Goal: Obtain resource: Download file/media

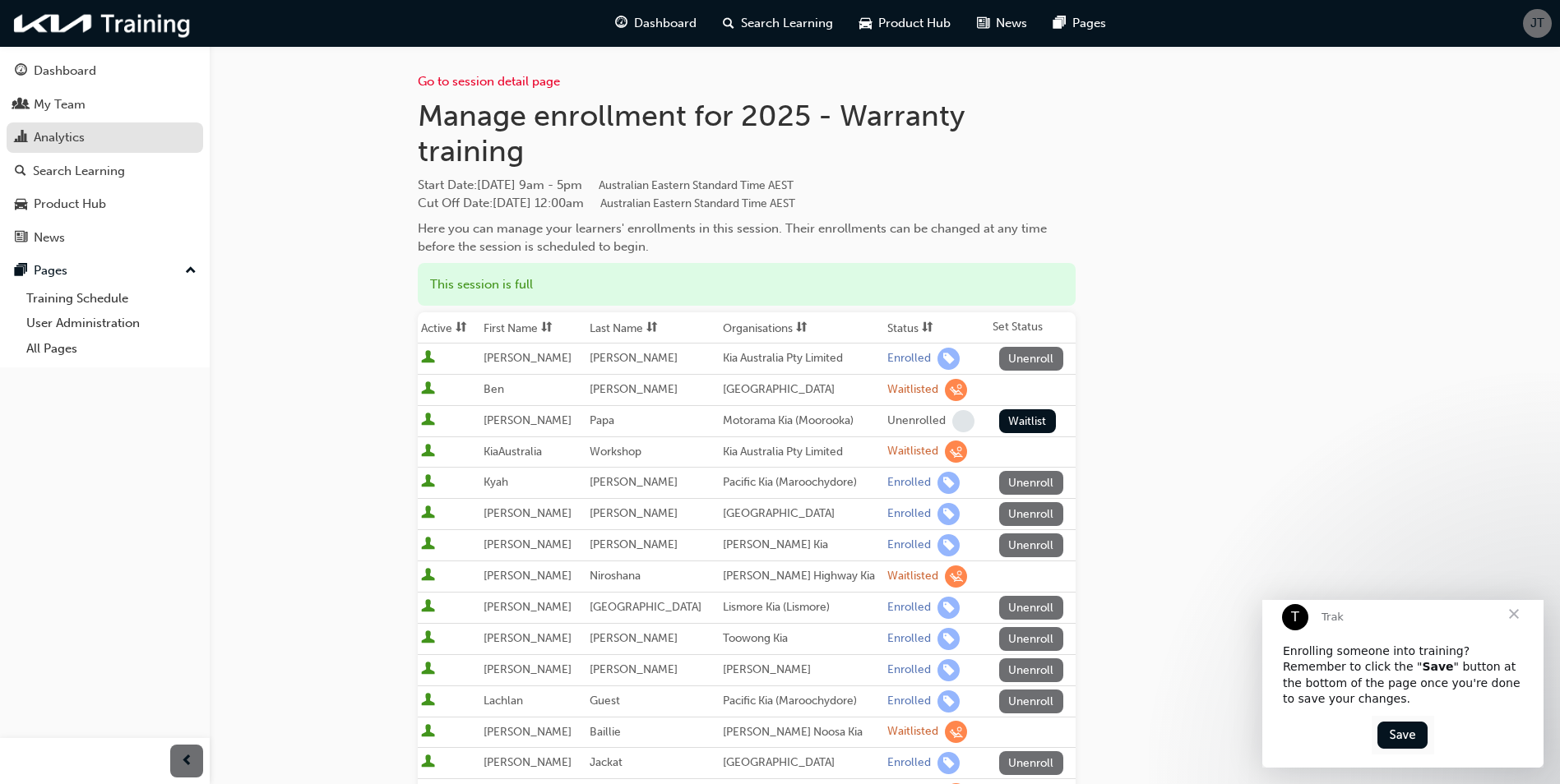
click at [70, 139] on div "Analytics" at bounding box center [59, 137] width 51 height 19
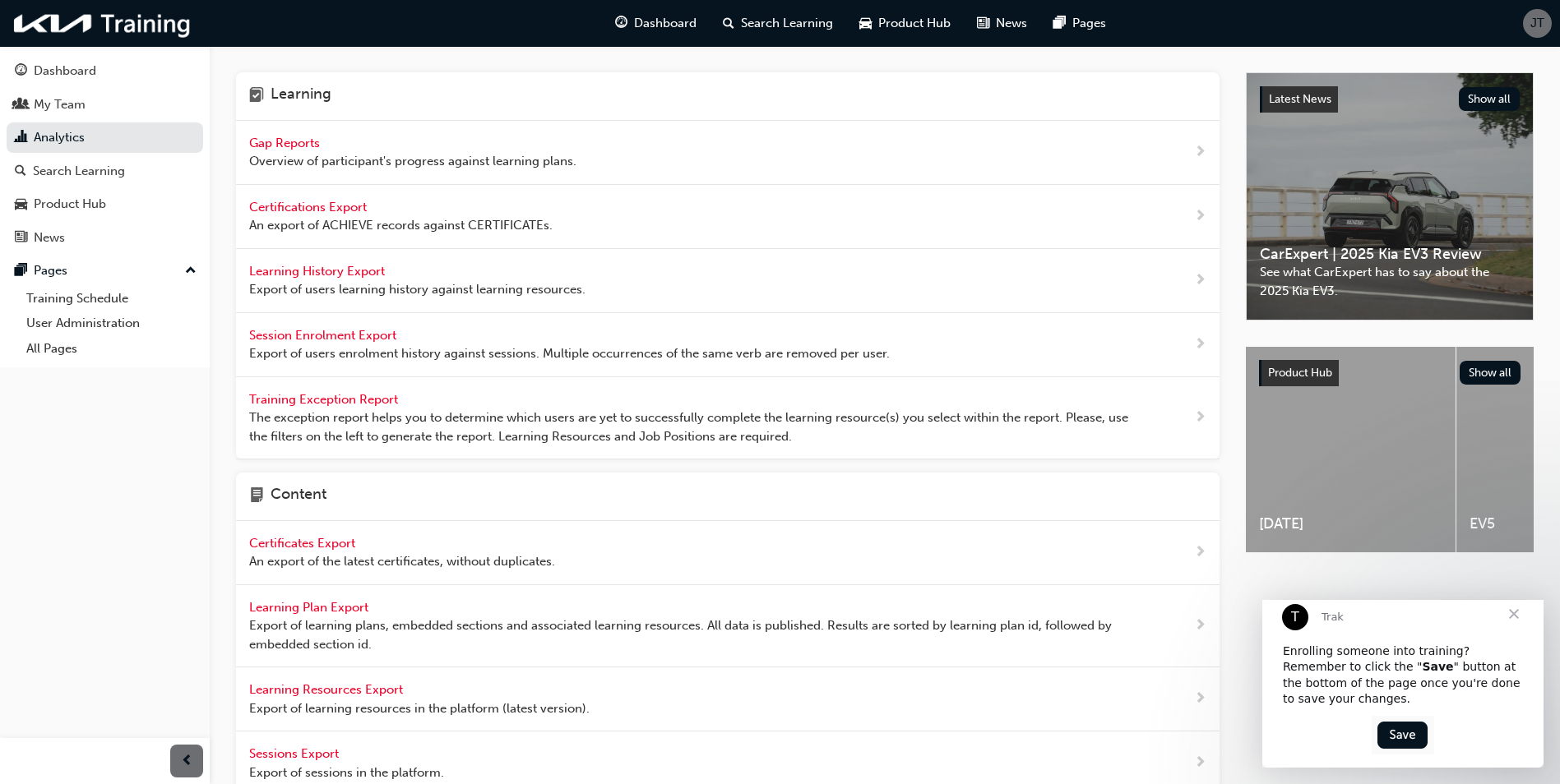
click at [288, 144] on span "Gap Reports" at bounding box center [286, 143] width 74 height 15
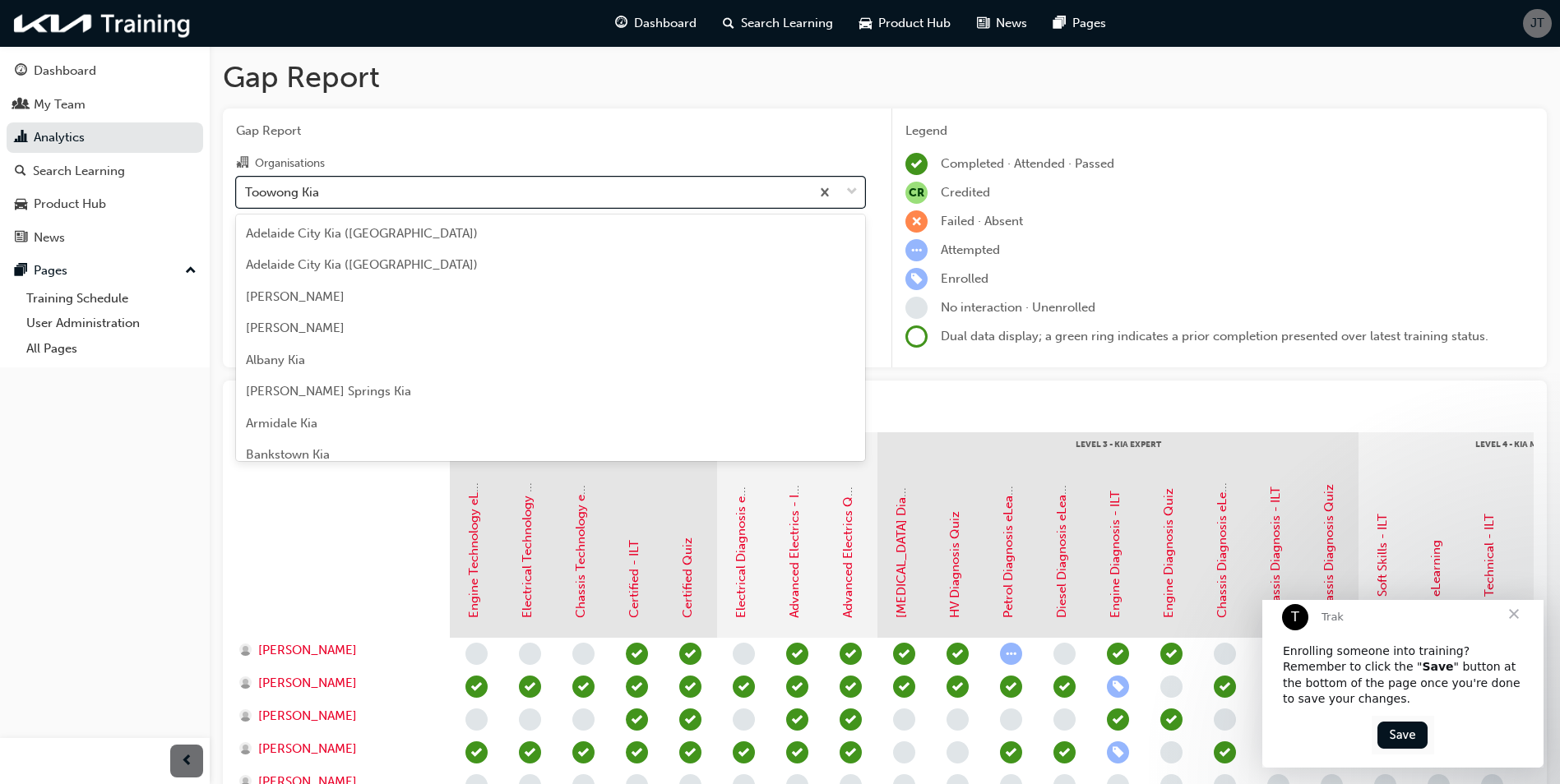
click at [474, 196] on div "Toowong Kia" at bounding box center [524, 191] width 573 height 29
click at [246, 196] on input "Organisations option Toowong Kia focused, 141 of 156. 156 results available. Us…" at bounding box center [246, 190] width 2 height 14
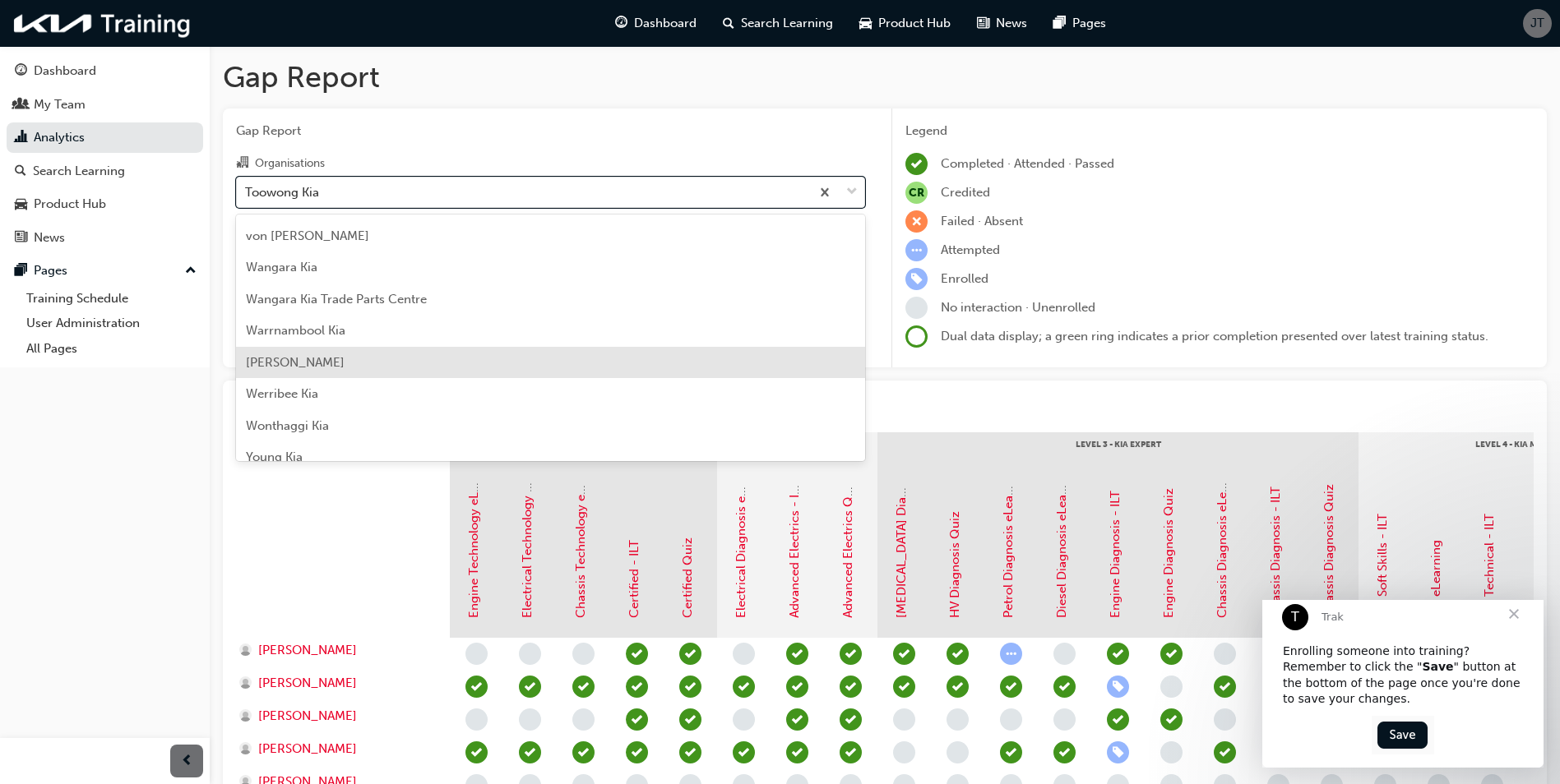
scroll to position [4614, 0]
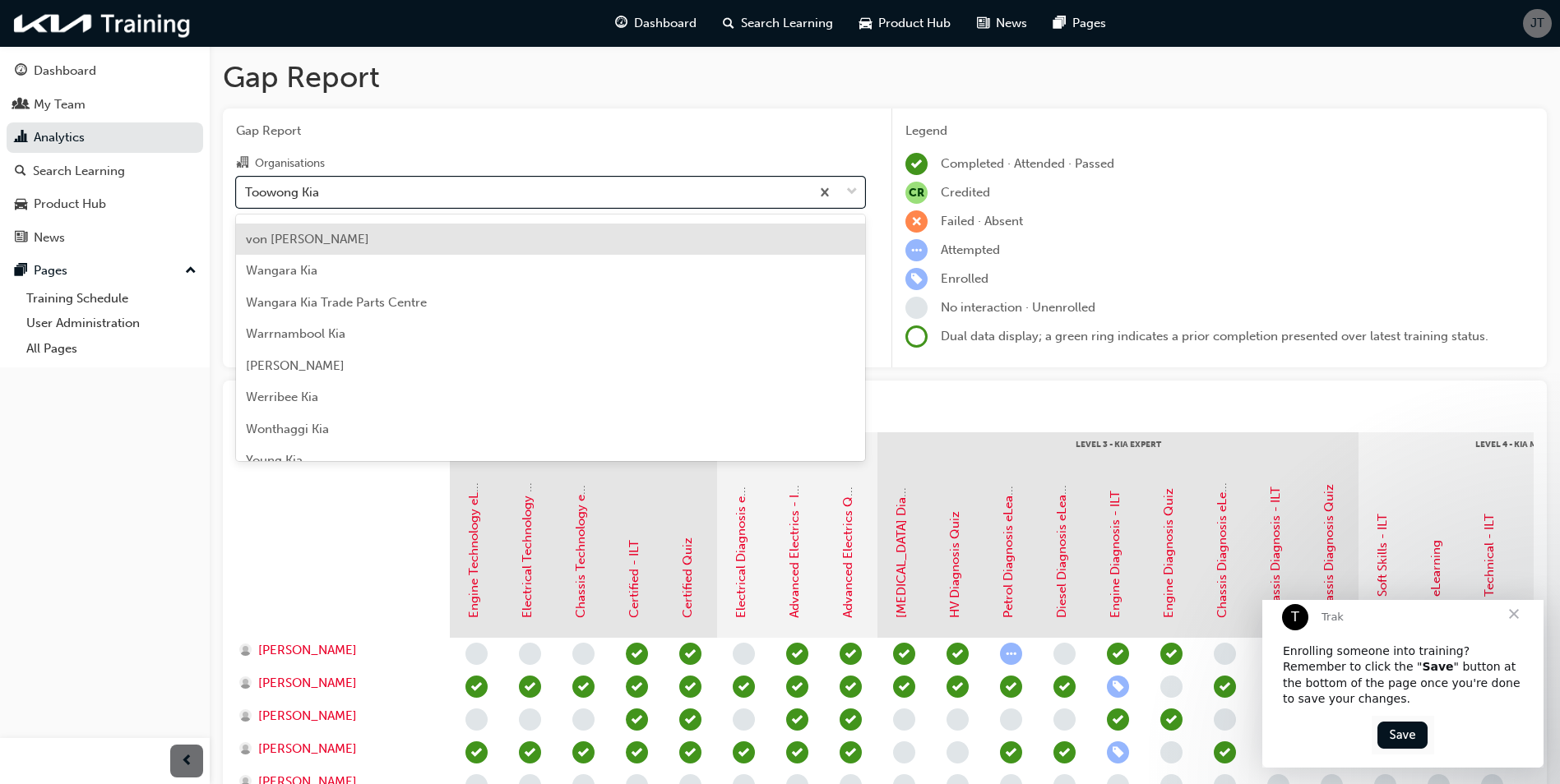
click at [348, 241] on span "von [PERSON_NAME]" at bounding box center [307, 239] width 123 height 15
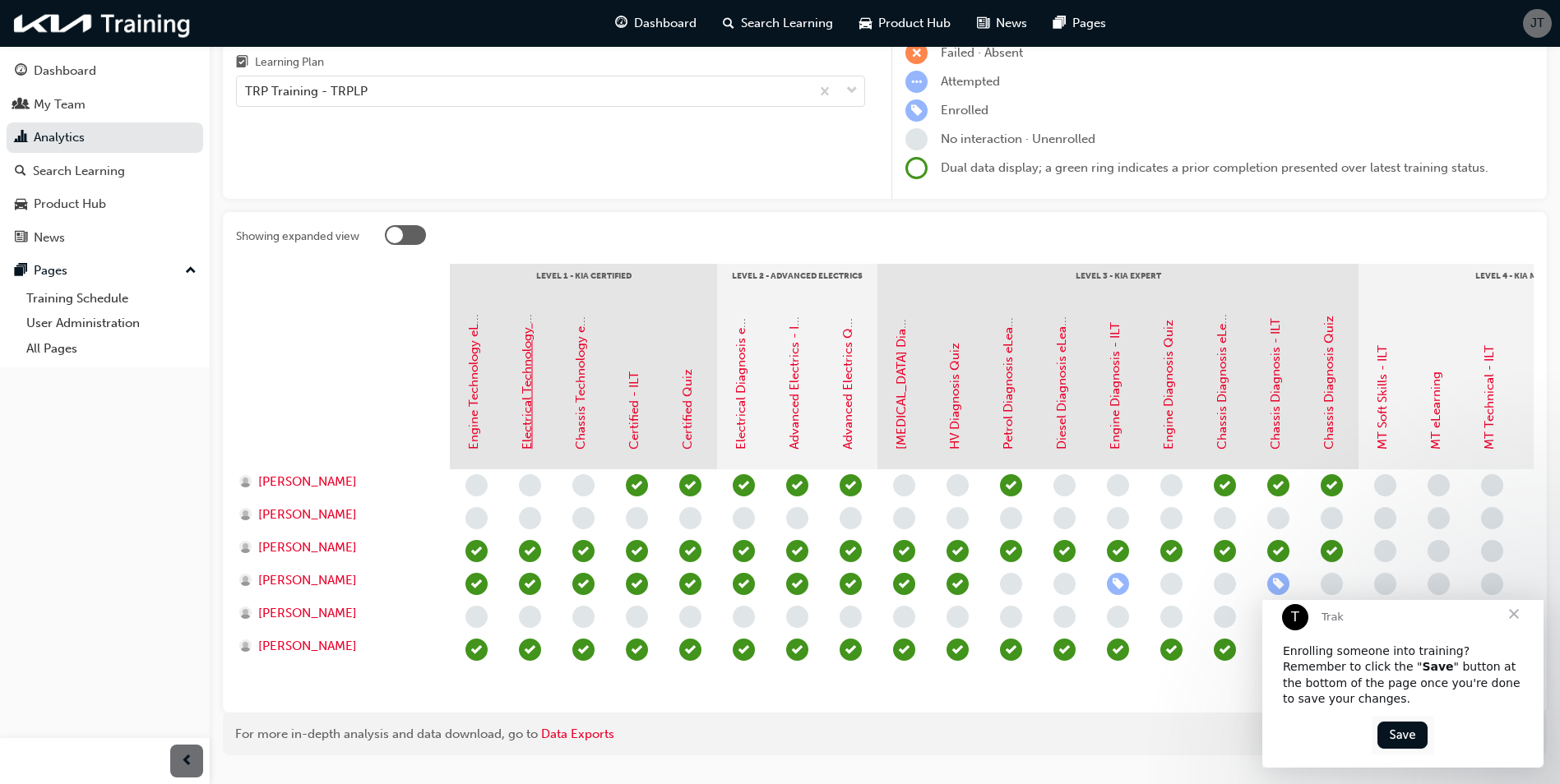
scroll to position [219, 0]
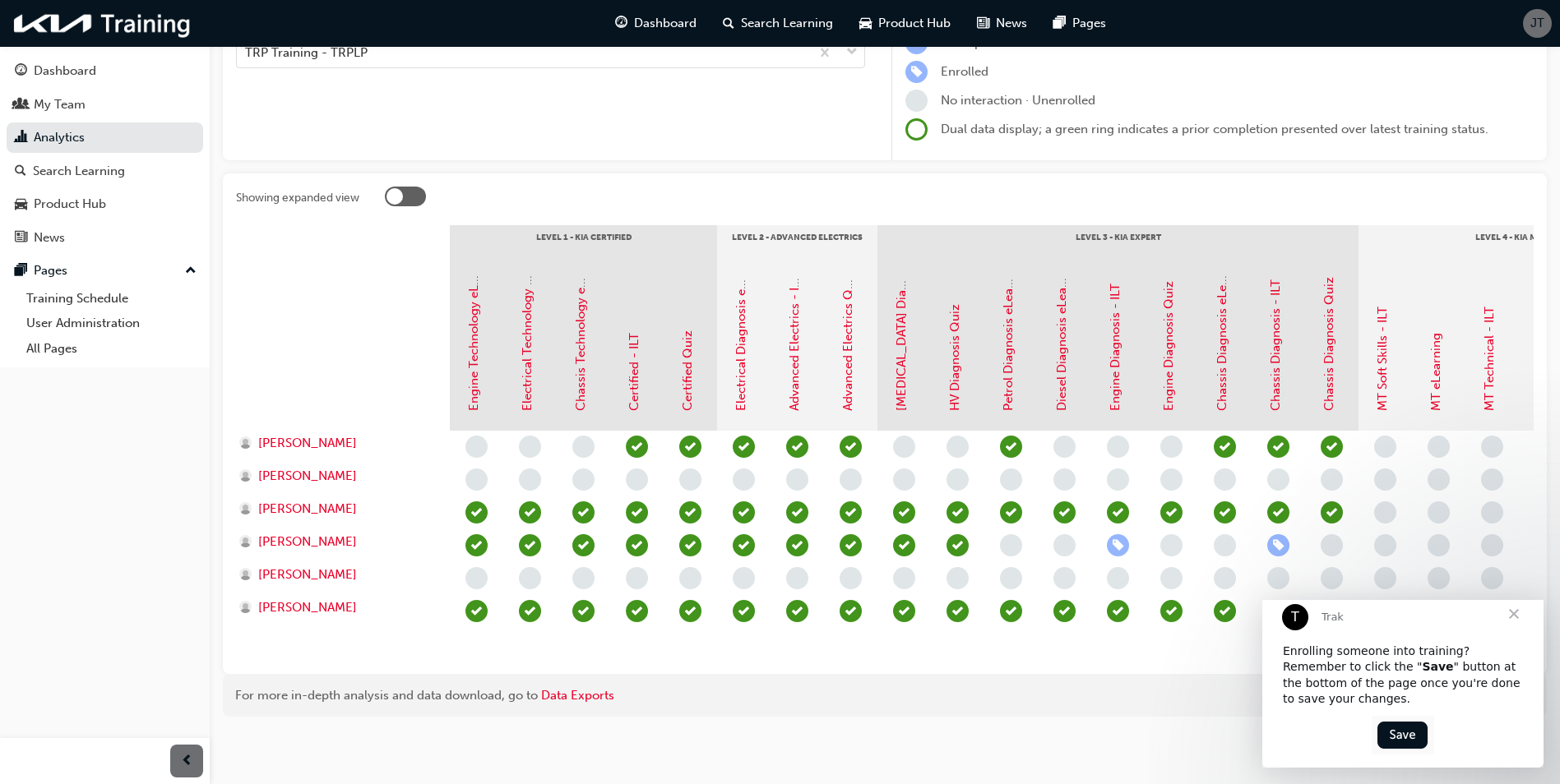
click at [1508, 623] on span "Close" at bounding box center [1513, 613] width 59 height 59
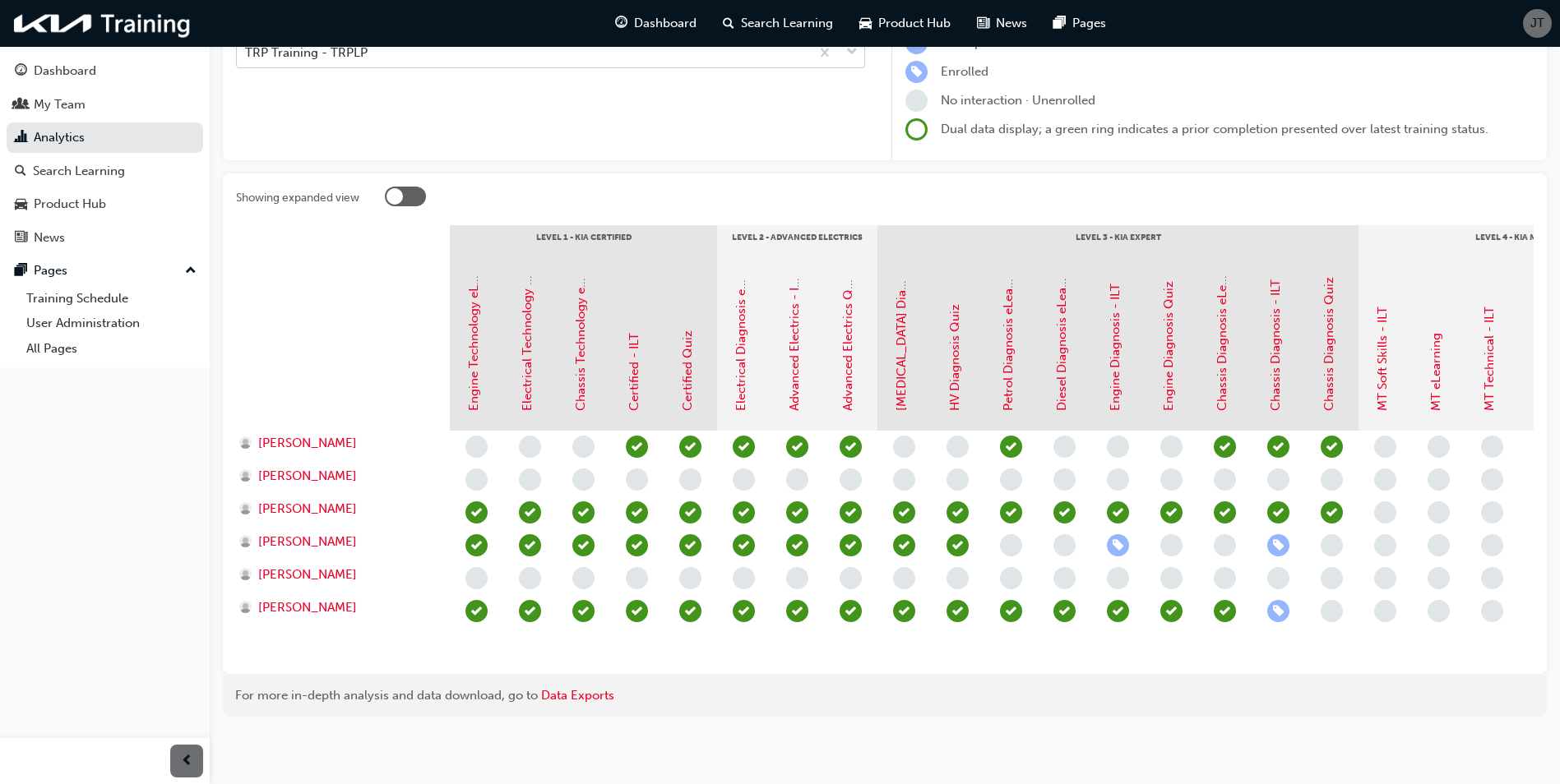
scroll to position [0, 0]
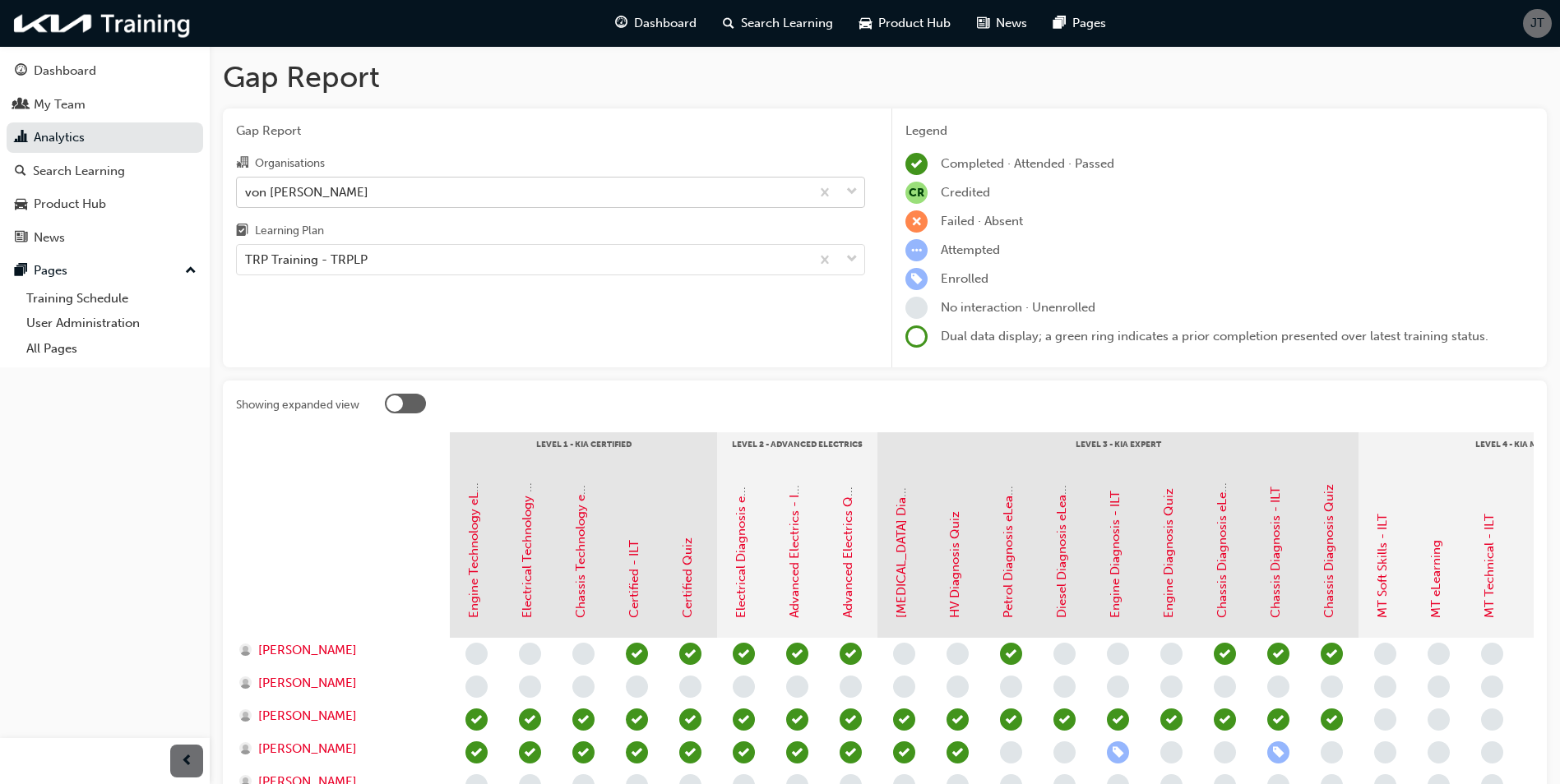
click at [449, 189] on div "von [PERSON_NAME]" at bounding box center [524, 191] width 573 height 29
click at [246, 189] on input "Organisations von [PERSON_NAME]" at bounding box center [246, 190] width 2 height 14
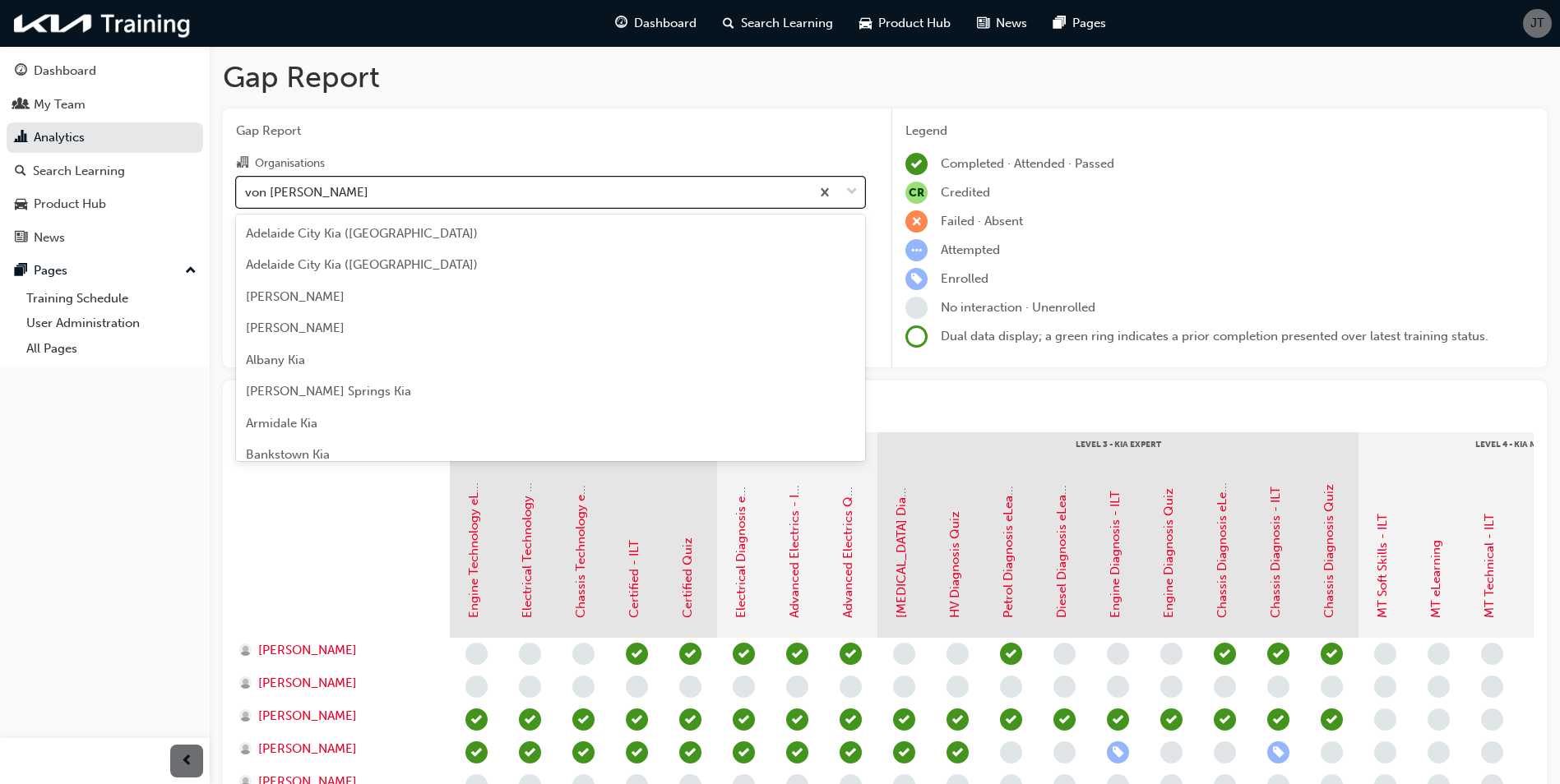
scroll to position [4419, 0]
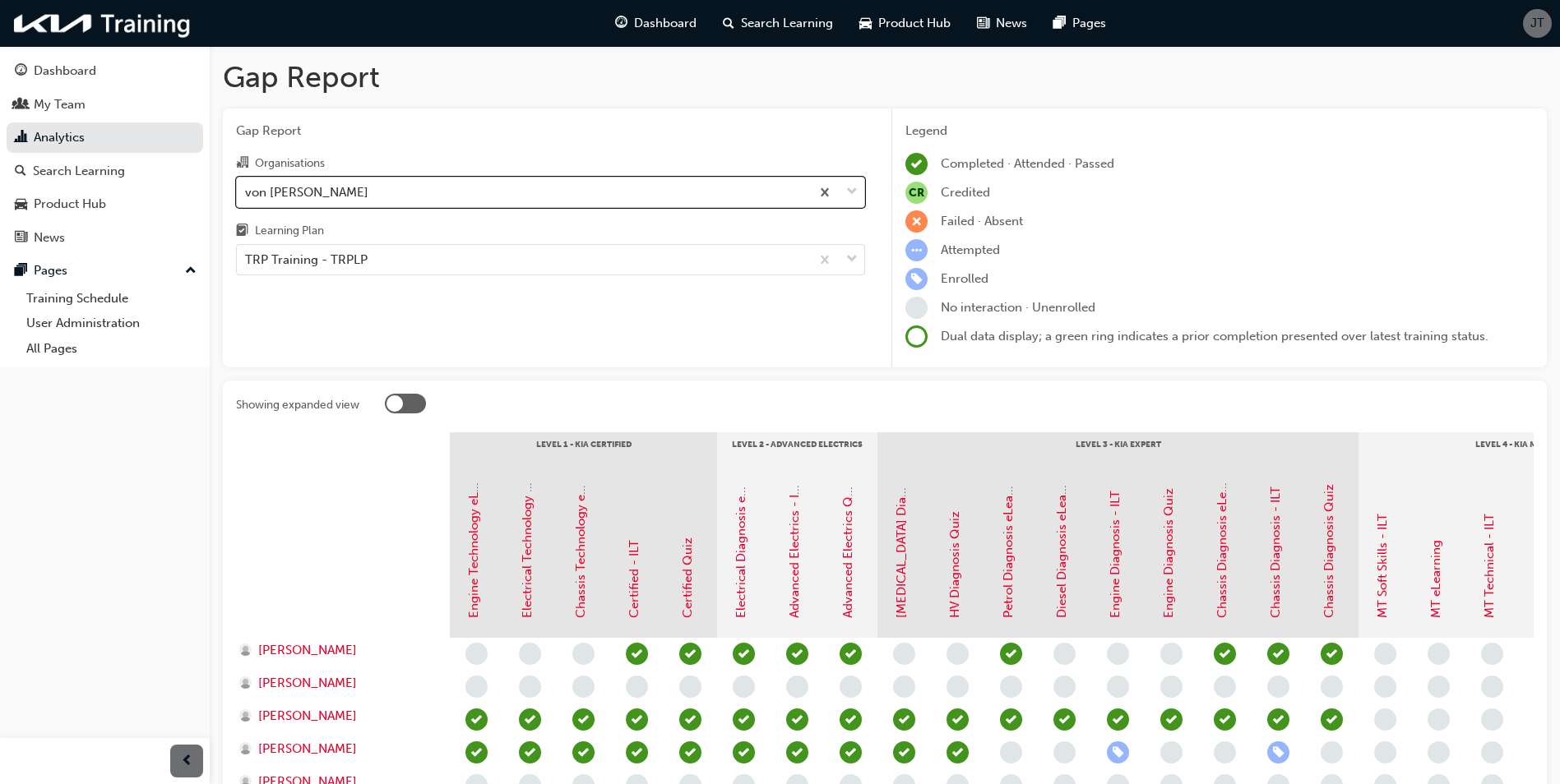
click at [449, 189] on div "von [PERSON_NAME]" at bounding box center [524, 191] width 573 height 29
click at [246, 189] on input "Organisations option von [PERSON_NAME], selected. 0 results available. Select i…" at bounding box center [246, 190] width 2 height 14
click at [435, 259] on div "TRP Training - TRPLP" at bounding box center [524, 259] width 573 height 29
click at [246, 259] on input "Learning Plan TRP Training - TRPLP" at bounding box center [246, 259] width 2 height 14
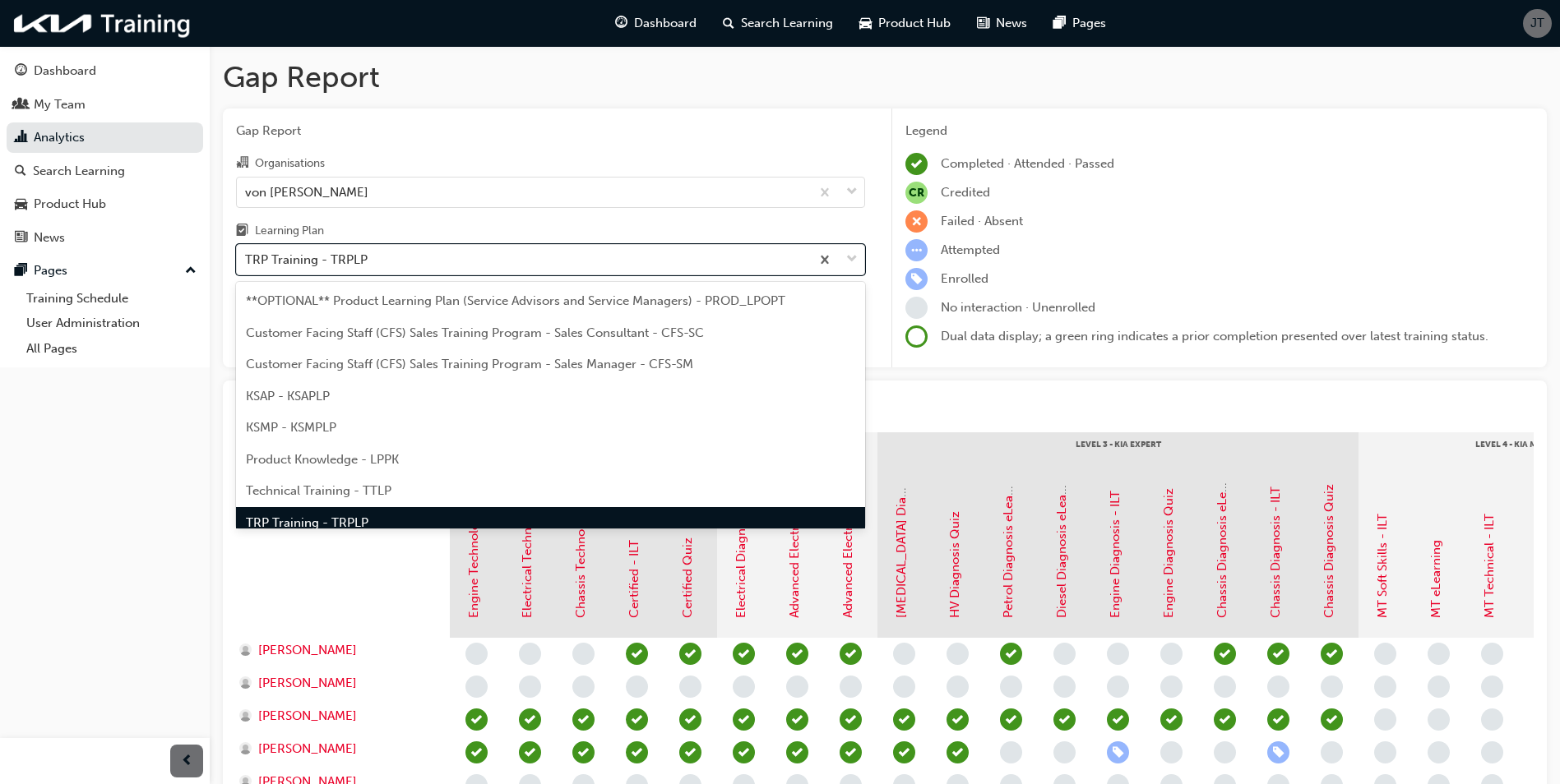
scroll to position [21, 0]
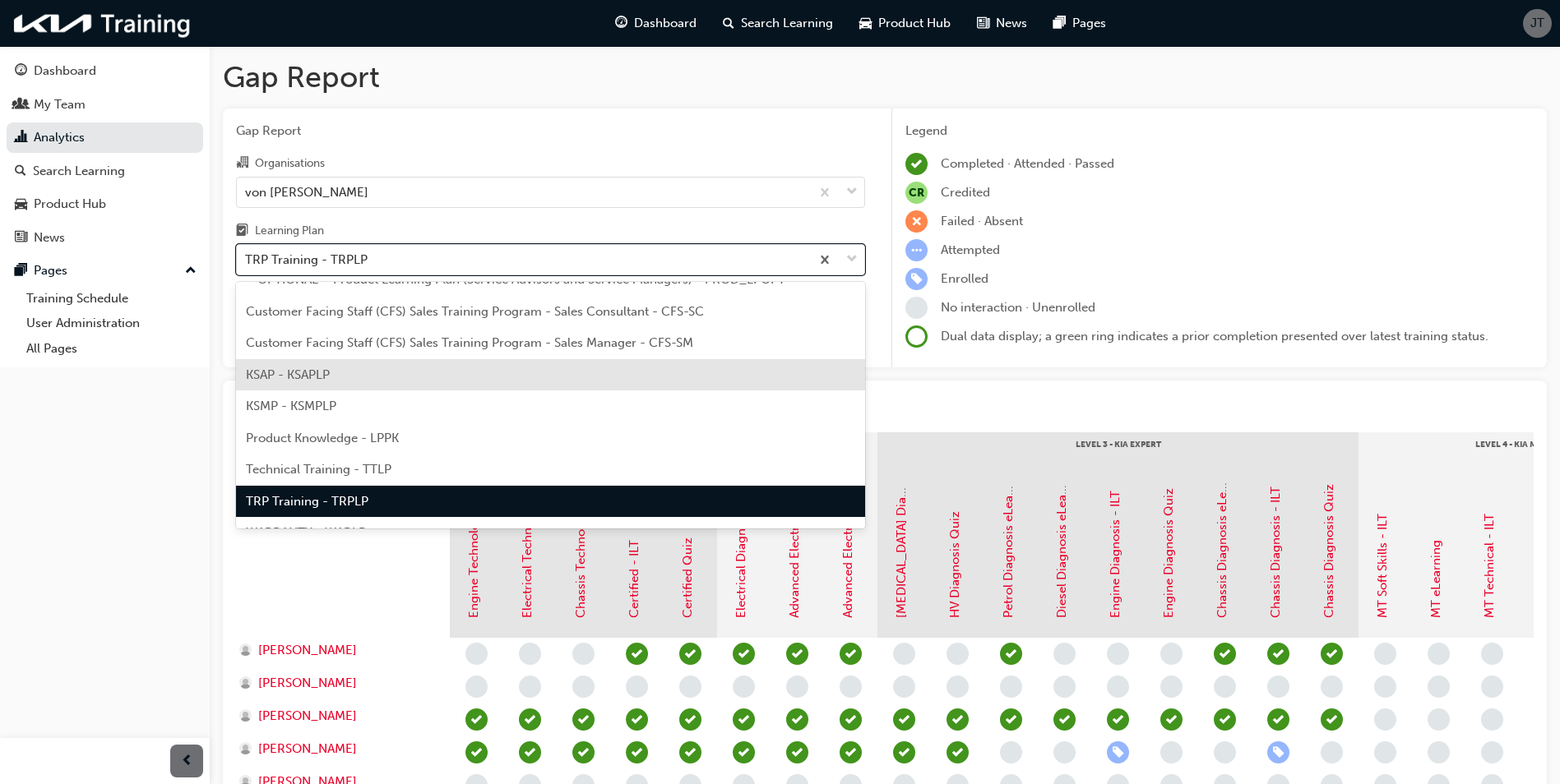
click at [363, 377] on div "KSAP - KSAPLP" at bounding box center [551, 375] width 629 height 32
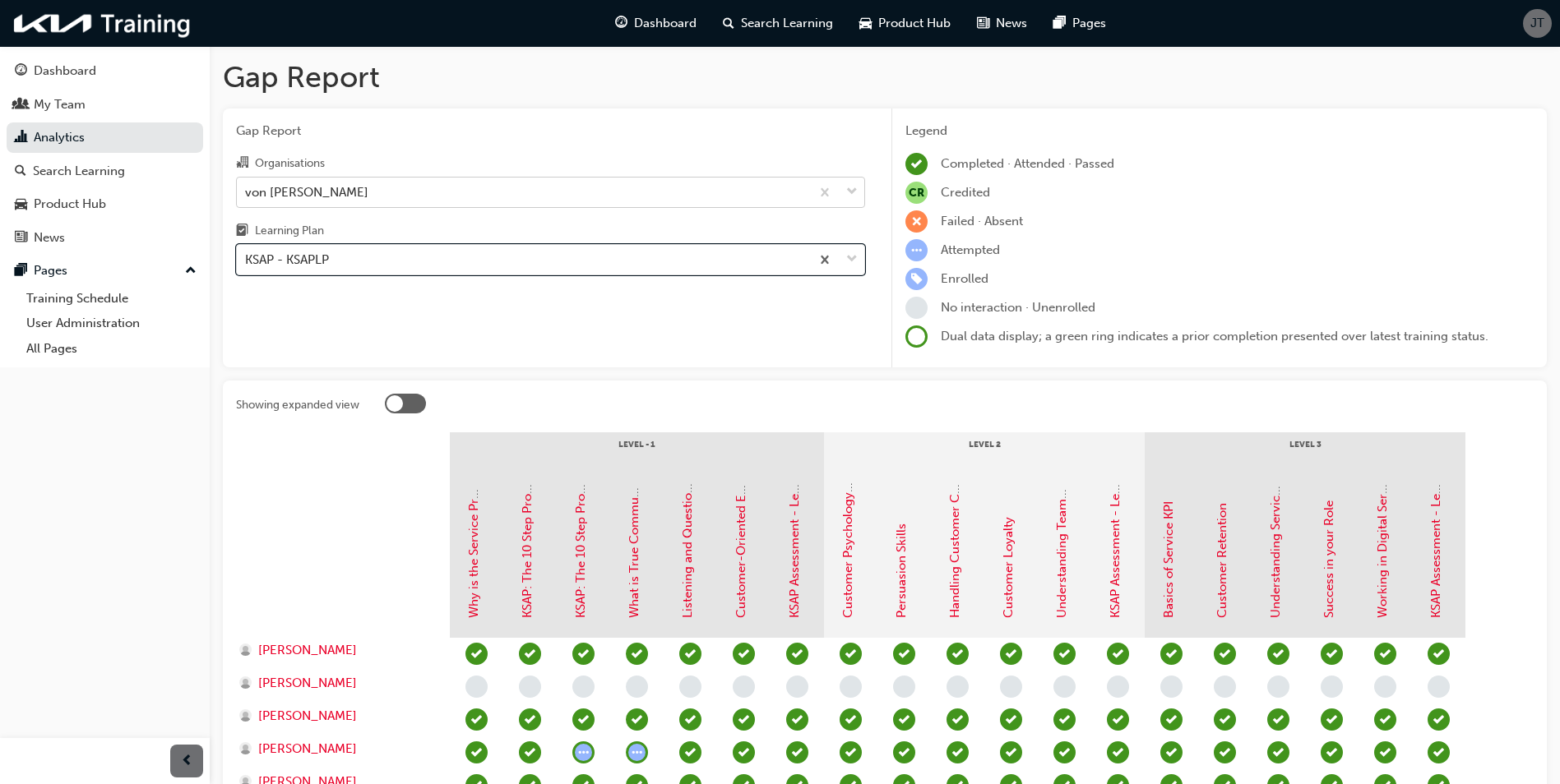
click at [587, 188] on div "von [PERSON_NAME]" at bounding box center [524, 191] width 573 height 29
click at [246, 188] on input "Organisations von [PERSON_NAME]" at bounding box center [246, 190] width 2 height 14
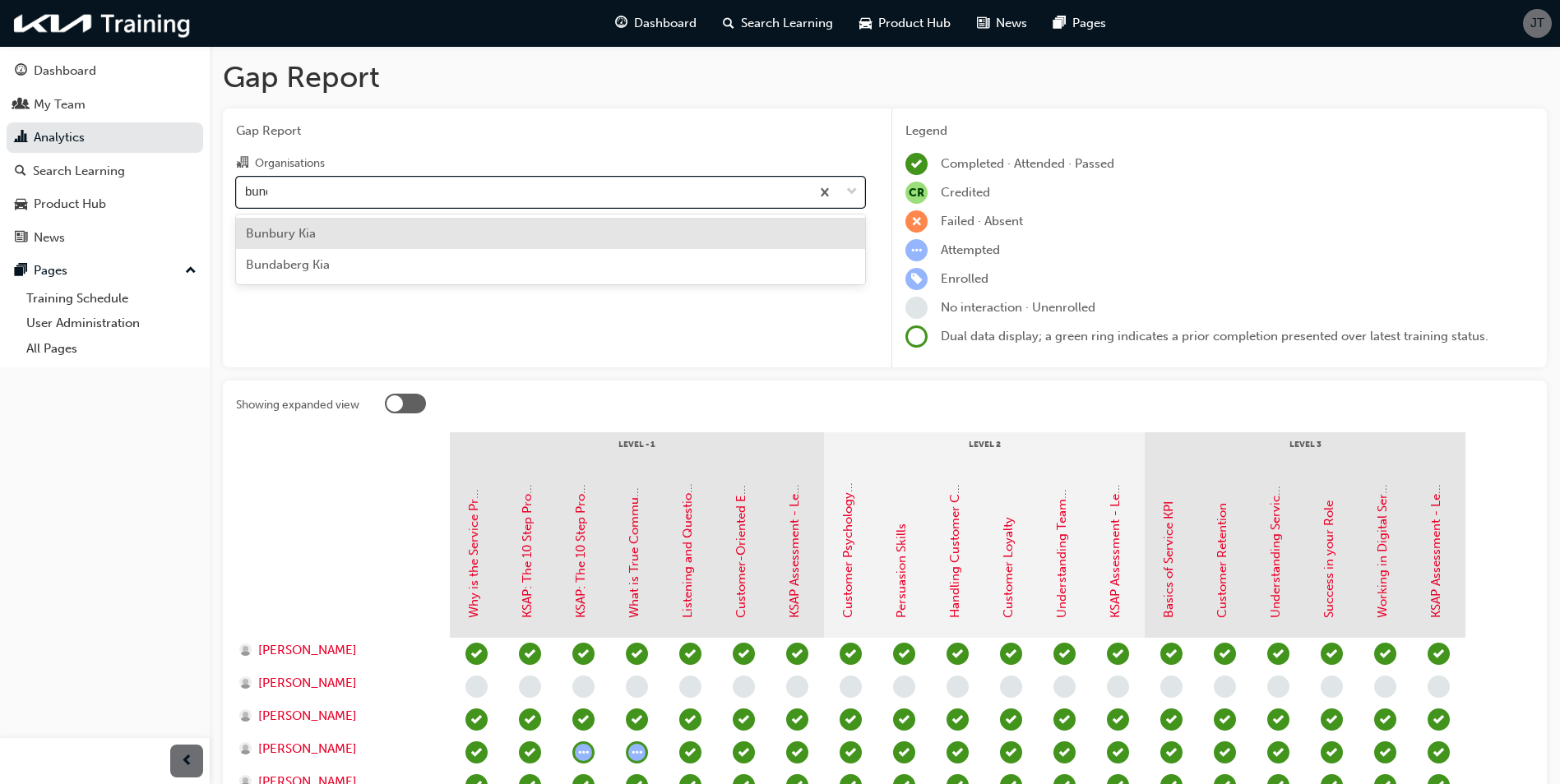
type input "bunda"
click at [515, 231] on div "Bundaberg Kia" at bounding box center [551, 233] width 629 height 32
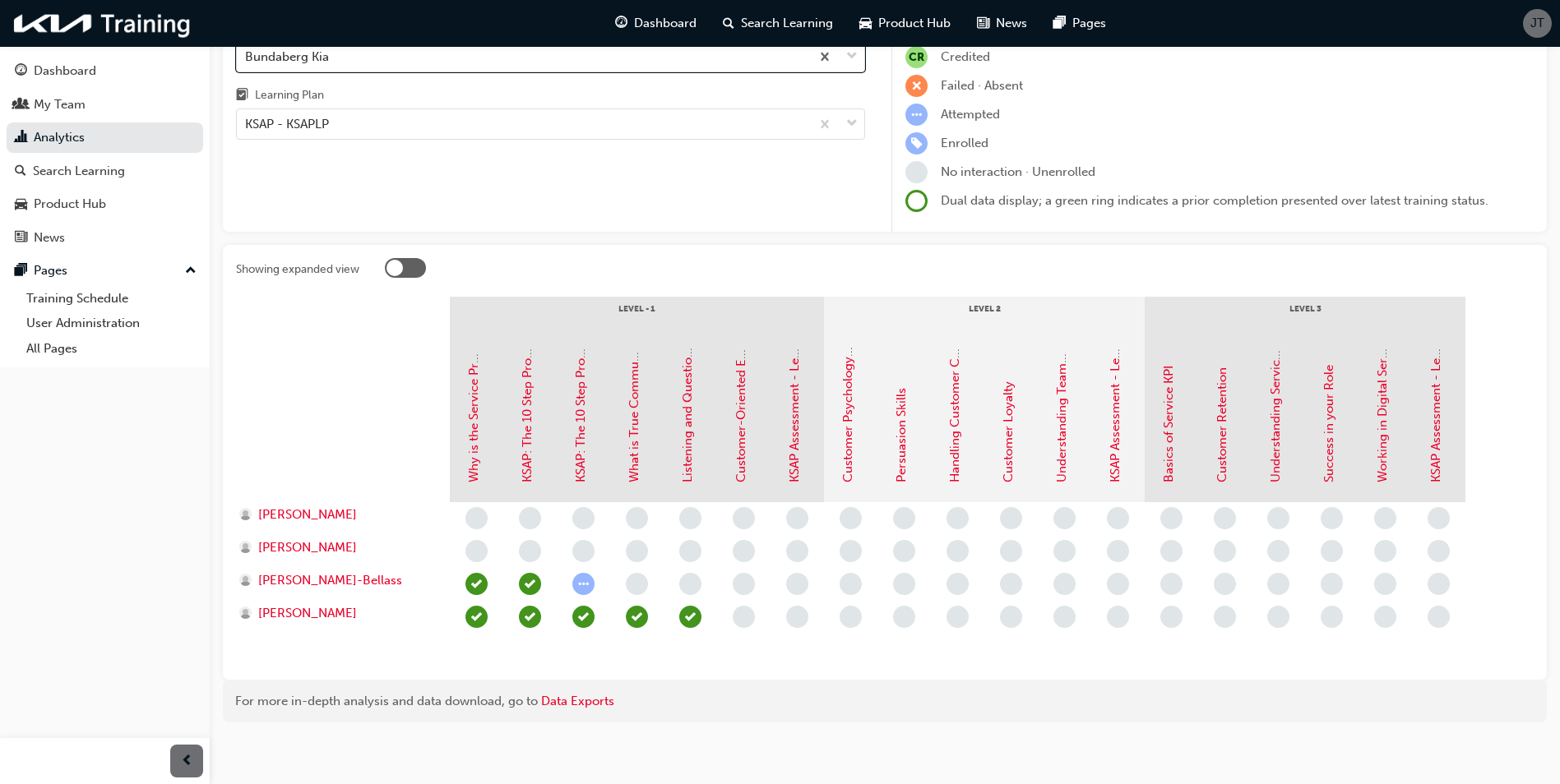
scroll to position [141, 0]
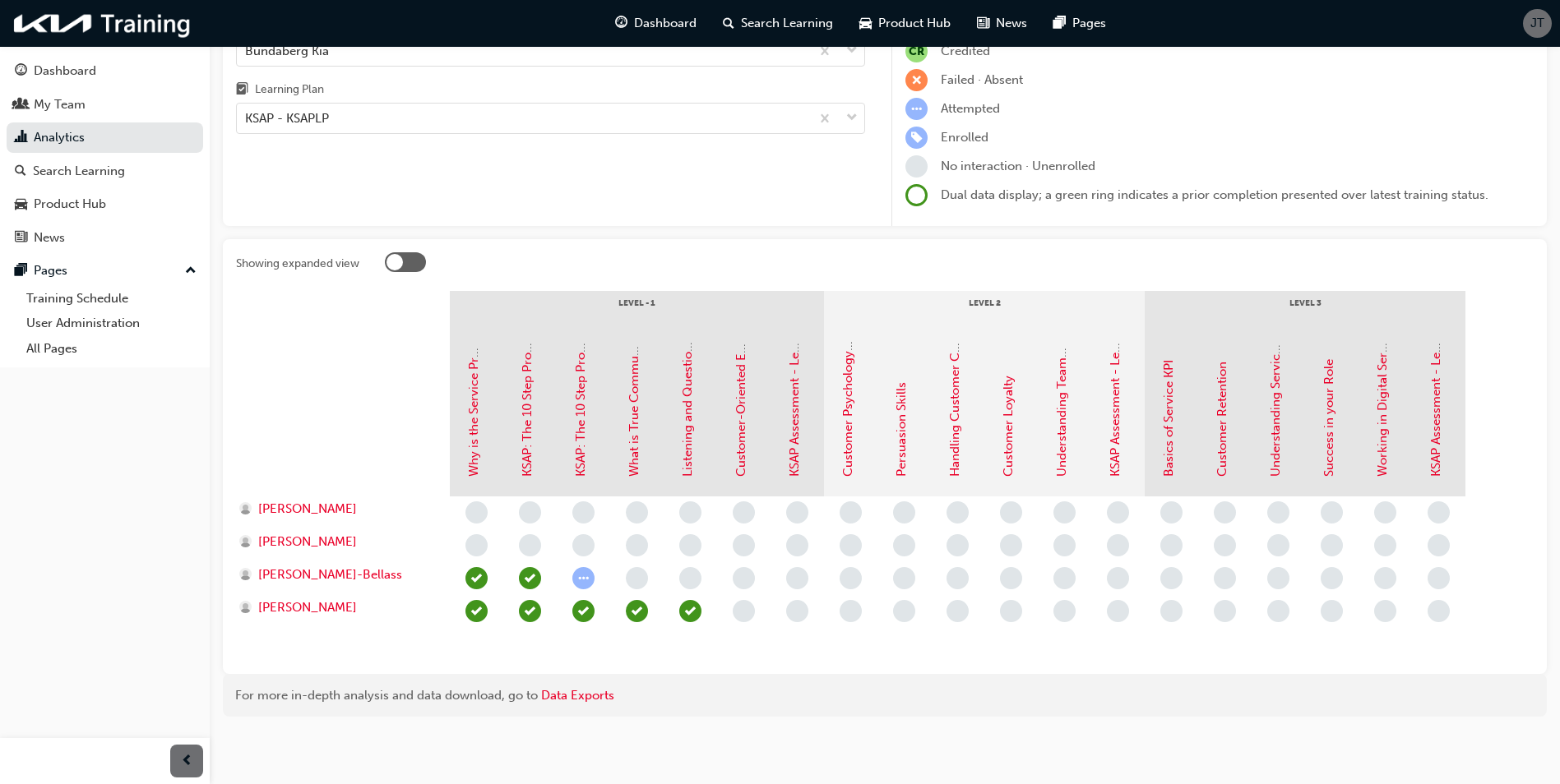
click at [68, 460] on div "Dashboard My Team Analytics Search Learning Product Hub News Pages Pages Traini…" at bounding box center [105, 371] width 210 height 743
click at [508, 119] on div "KSAP - KSAPLP" at bounding box center [524, 119] width 573 height 29
click at [246, 119] on input "Learning Plan KSAP - KSAPLP" at bounding box center [246, 118] width 2 height 14
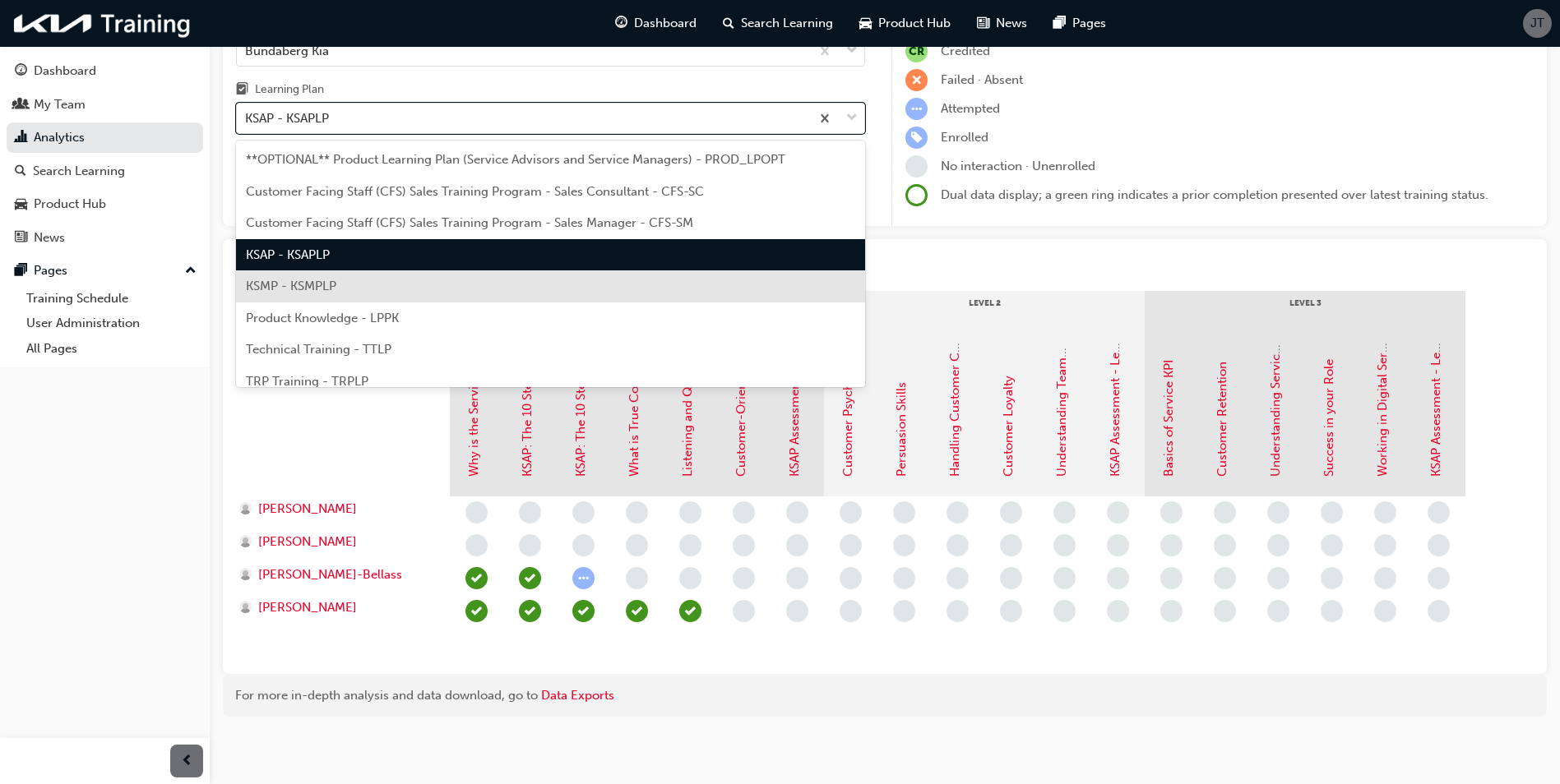
click at [341, 290] on div "KSMP - KSMPLP" at bounding box center [551, 287] width 629 height 32
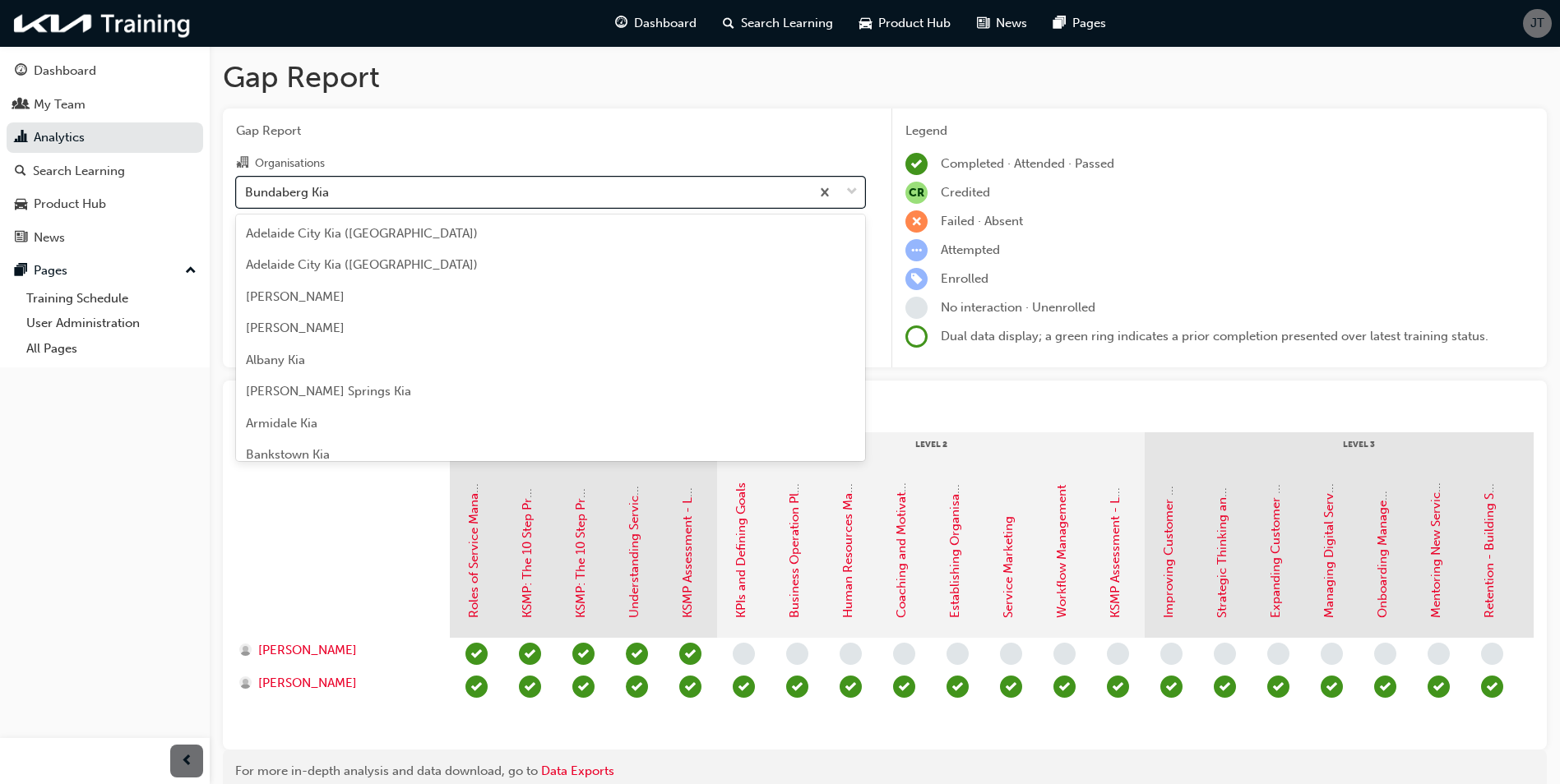
click at [597, 183] on div "Bundaberg Kia" at bounding box center [524, 191] width 573 height 29
click at [246, 184] on input "Organisations option Bundaberg Kia, selected. option Bundaberg Kia focused, 21 …" at bounding box center [246, 190] width 2 height 14
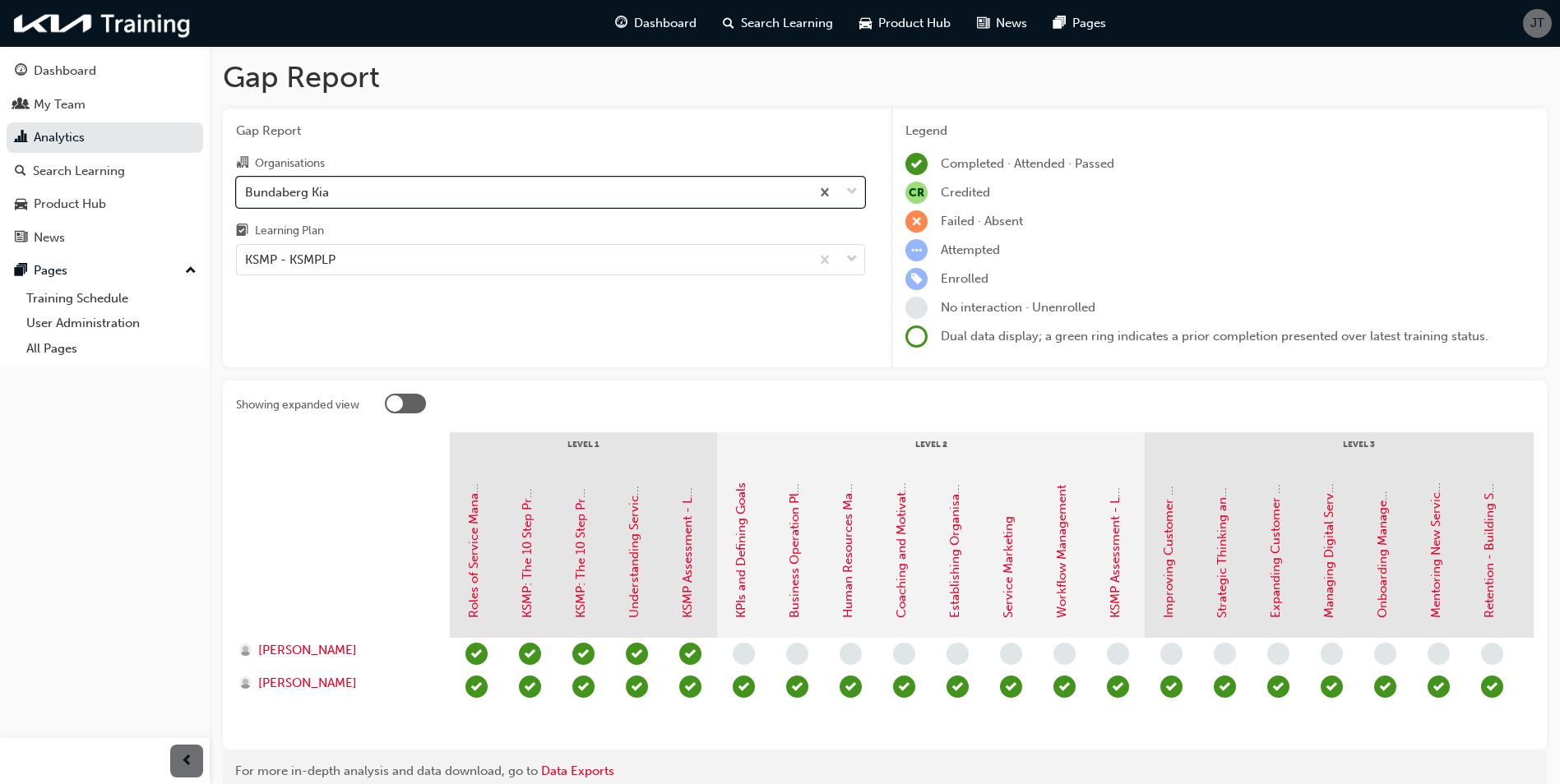
click at [597, 183] on div "Bundaberg Kia" at bounding box center [524, 191] width 573 height 29
click at [246, 184] on input "Organisations option Bundaberg Kia, selected. 0 results available. Select is fo…" at bounding box center [246, 190] width 2 height 14
click at [507, 255] on div "KSMP - KSMPLP" at bounding box center [524, 259] width 573 height 29
click at [246, 255] on input "Learning Plan KSMP - KSMPLP" at bounding box center [246, 259] width 2 height 14
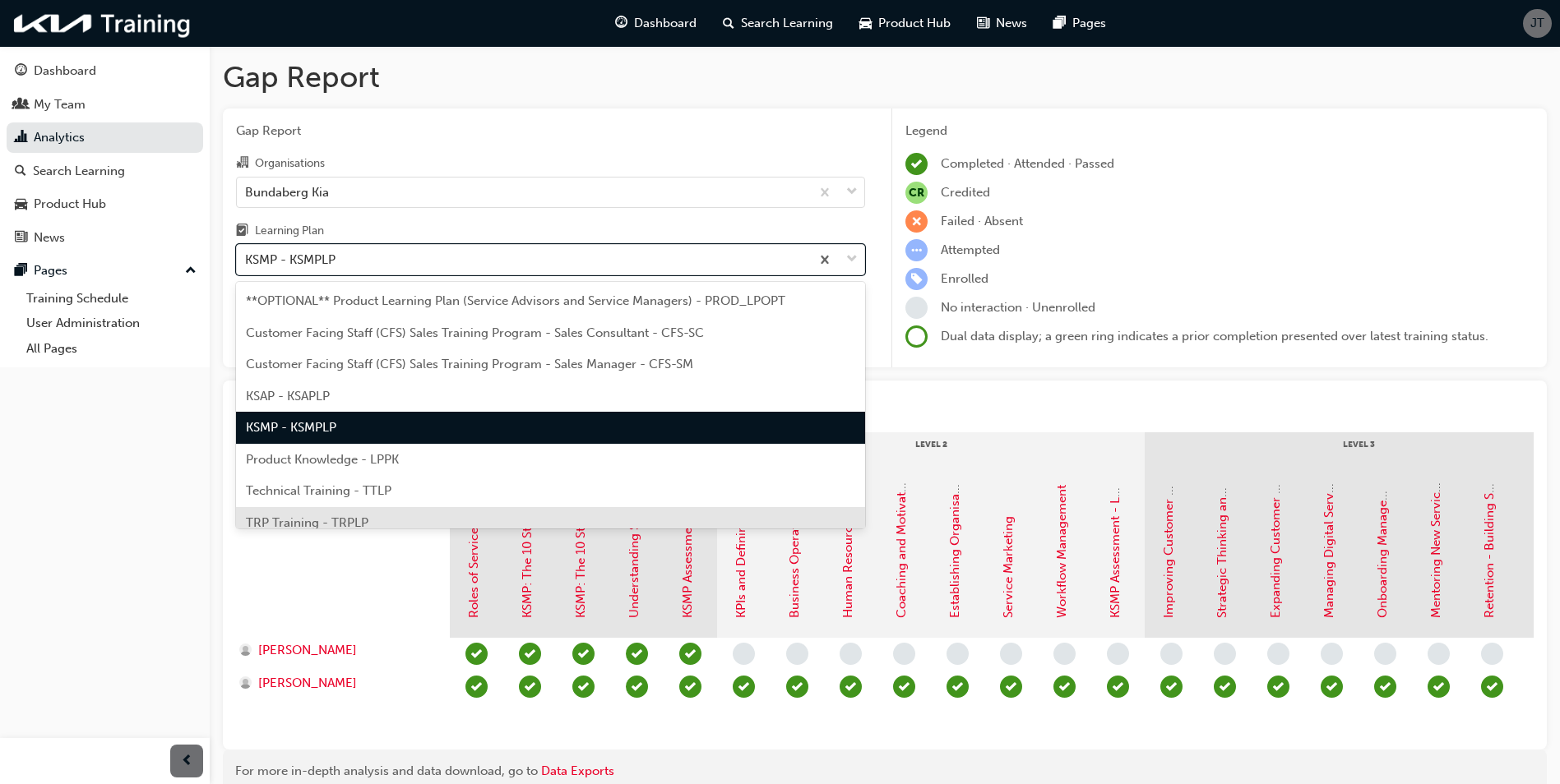
click at [336, 516] on span "TRP Training - TRPLP" at bounding box center [306, 523] width 122 height 15
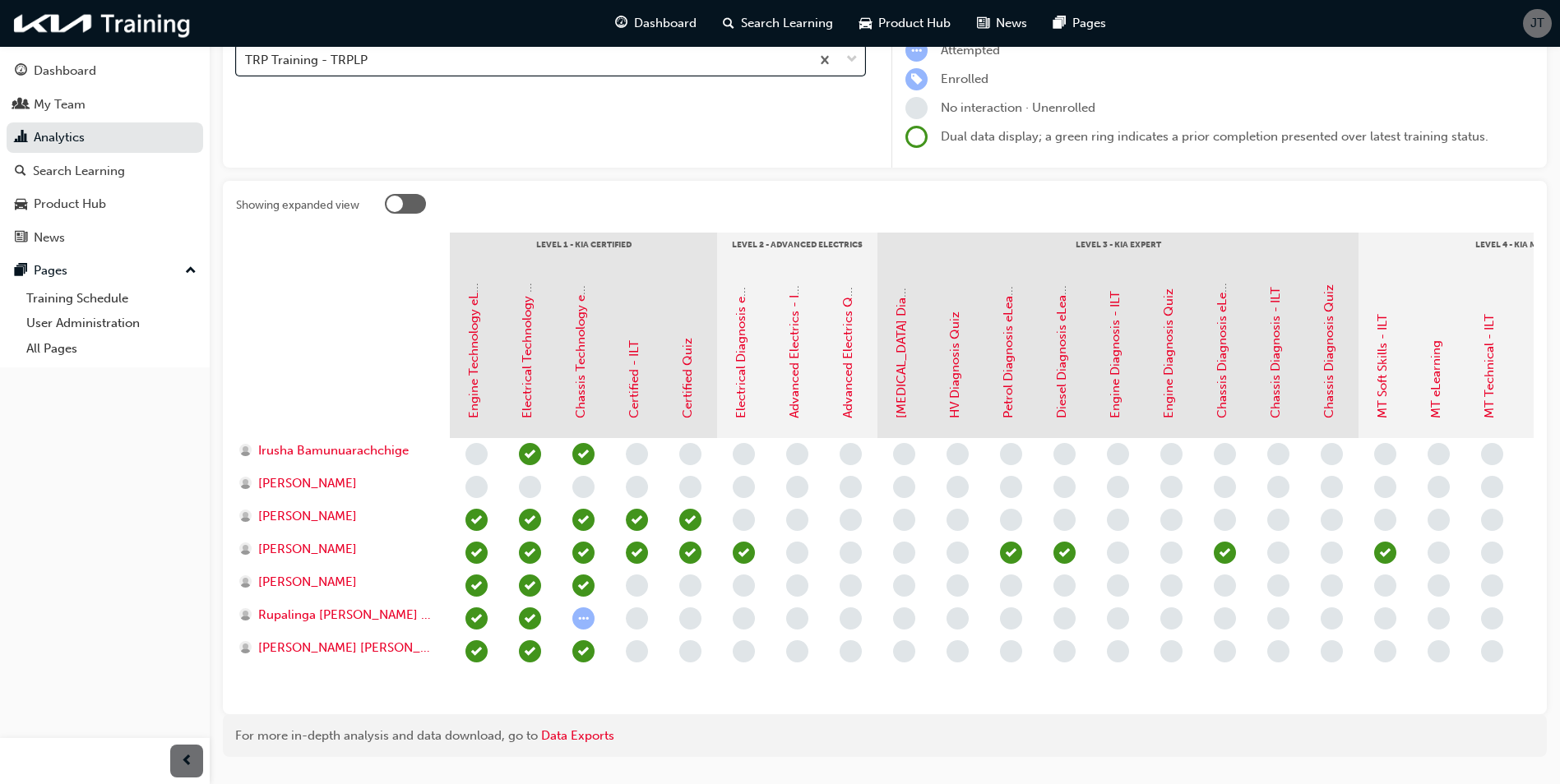
scroll to position [246, 0]
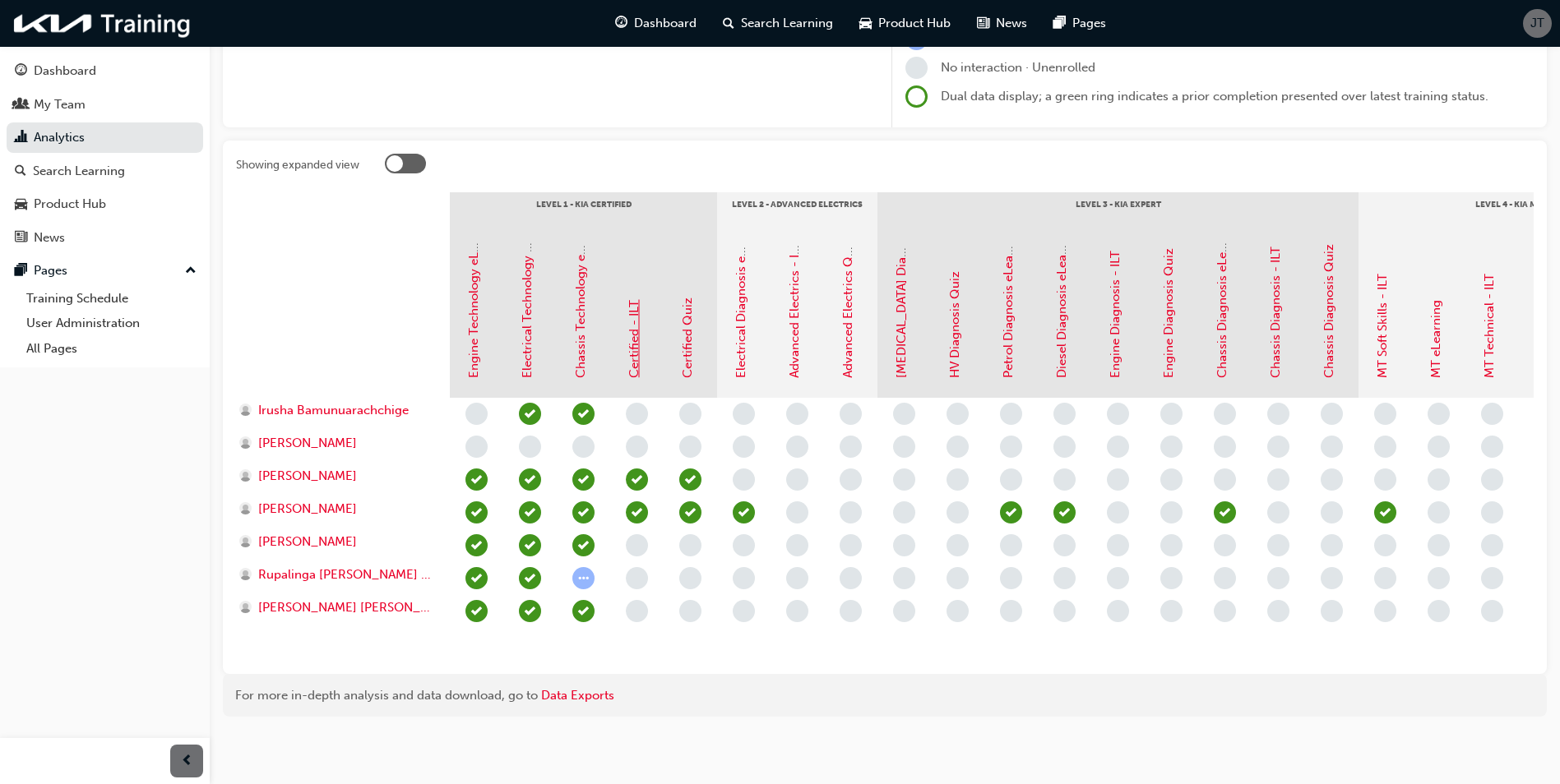
click at [637, 328] on link "Certified - ILT" at bounding box center [634, 339] width 15 height 78
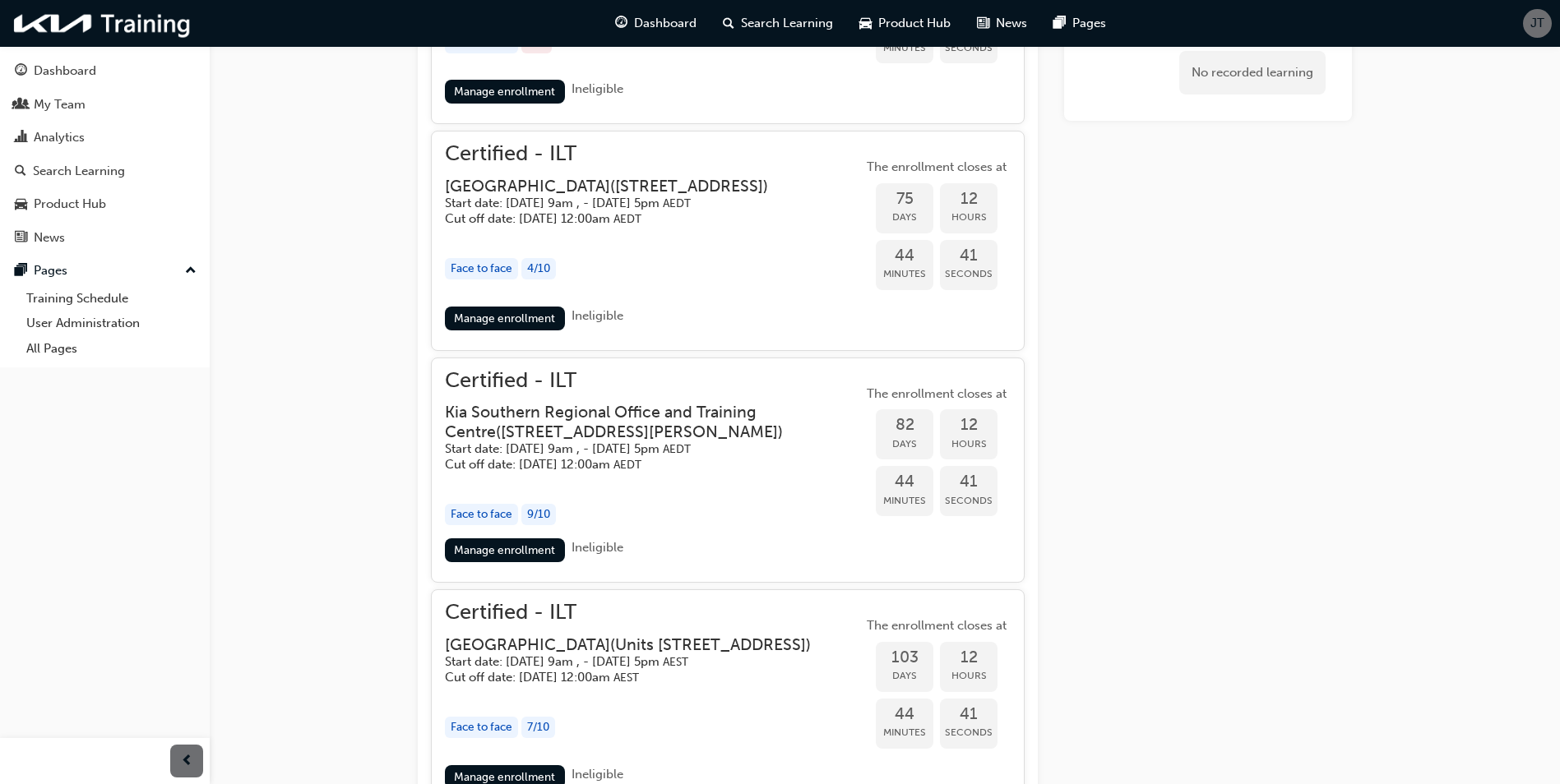
scroll to position [1394, 0]
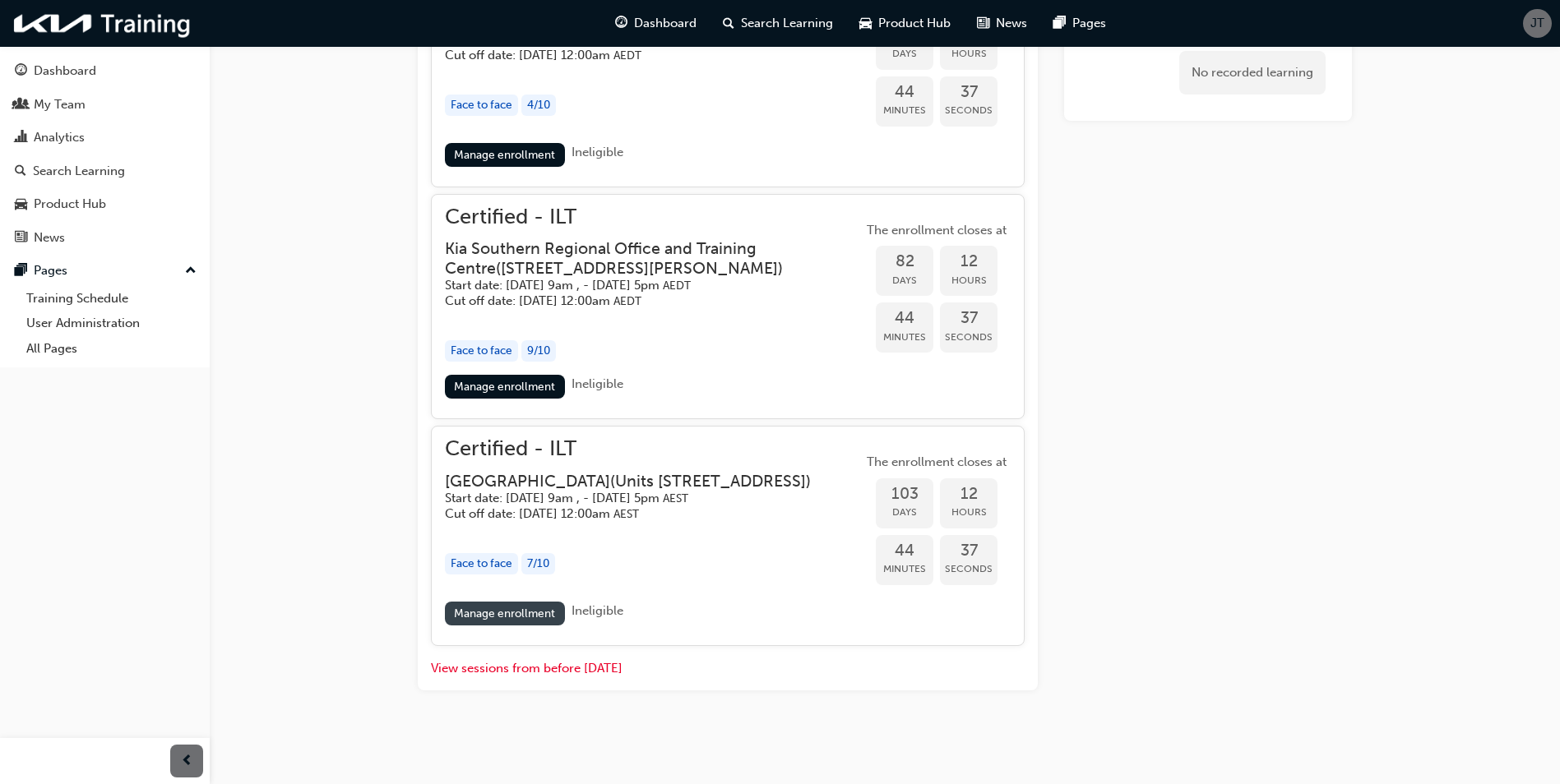
click at [484, 613] on link "Manage enrollment" at bounding box center [504, 614] width 120 height 24
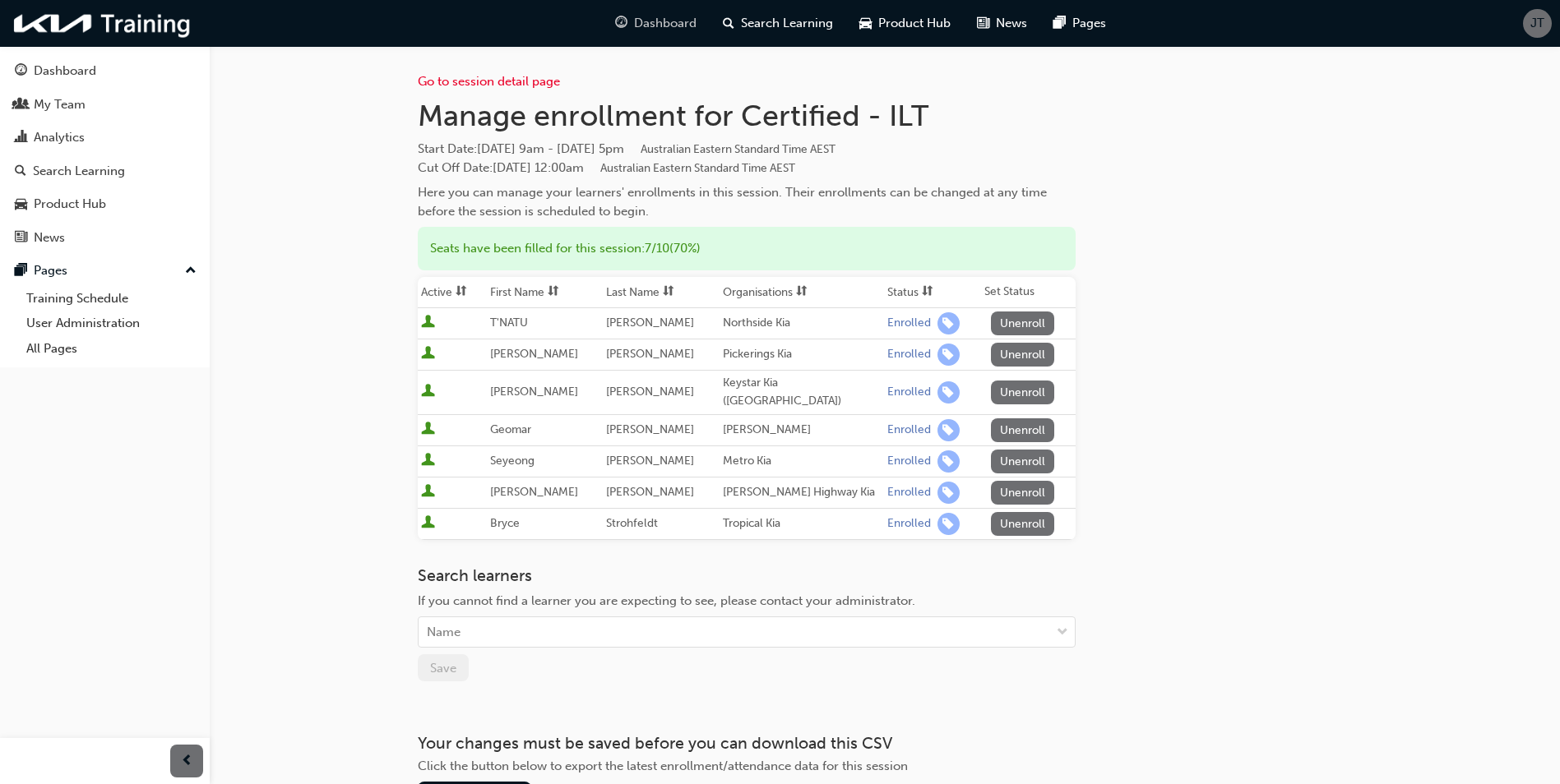
click at [645, 26] on span "Dashboard" at bounding box center [665, 23] width 63 height 19
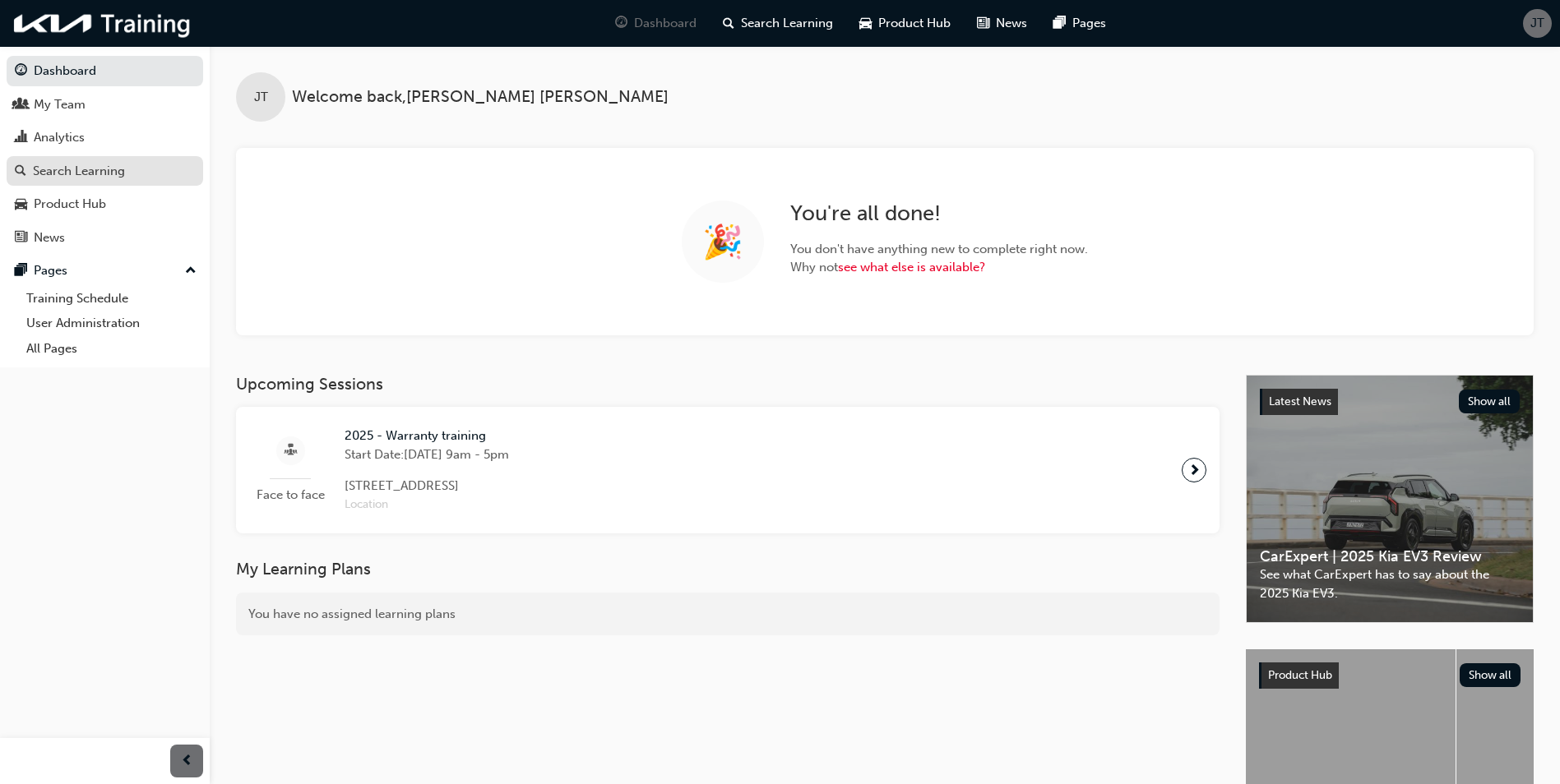
click at [102, 161] on div "Search Learning" at bounding box center [105, 172] width 180 height 21
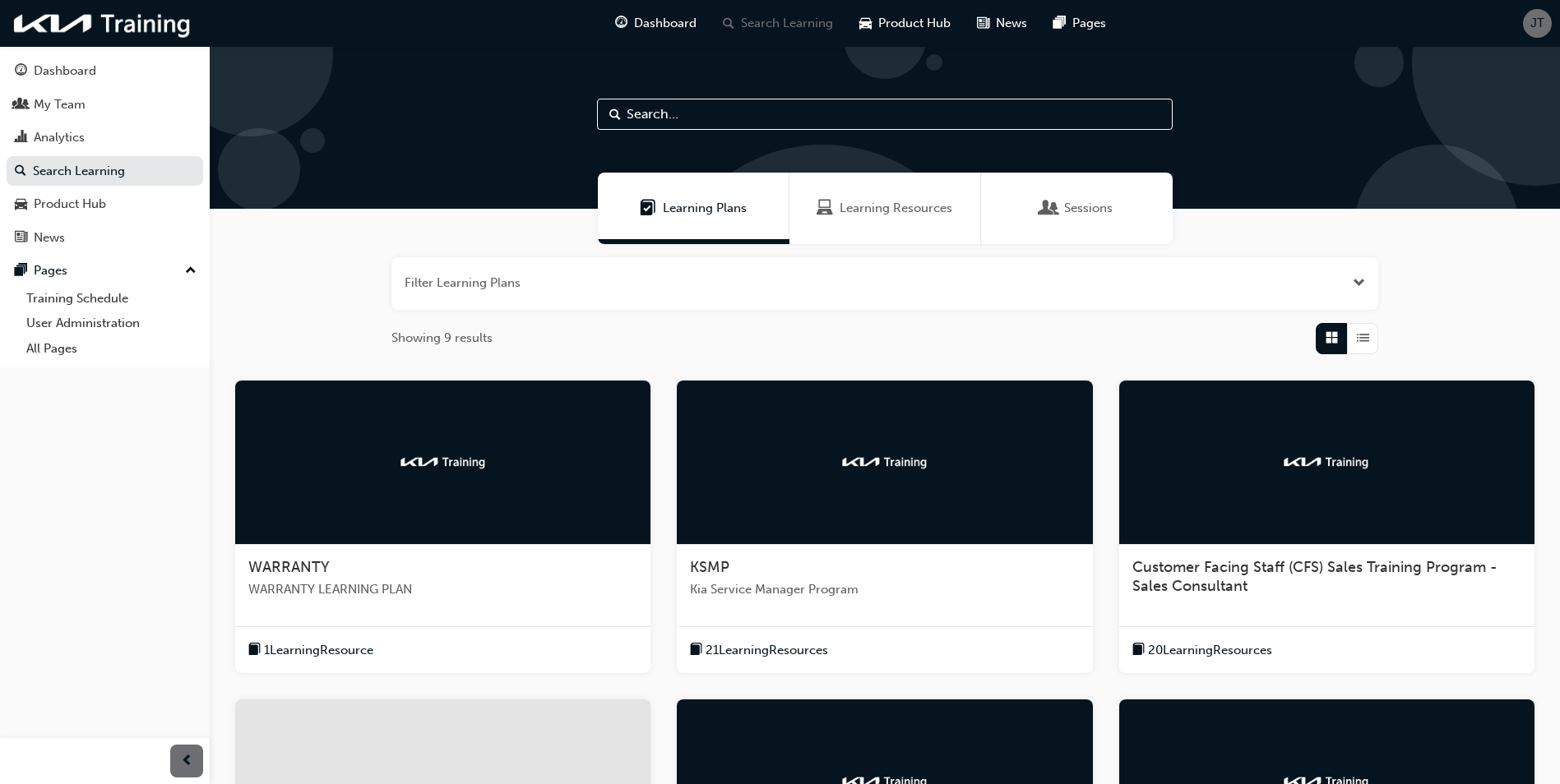
click at [1079, 201] on span "Sessions" at bounding box center [1089, 208] width 49 height 19
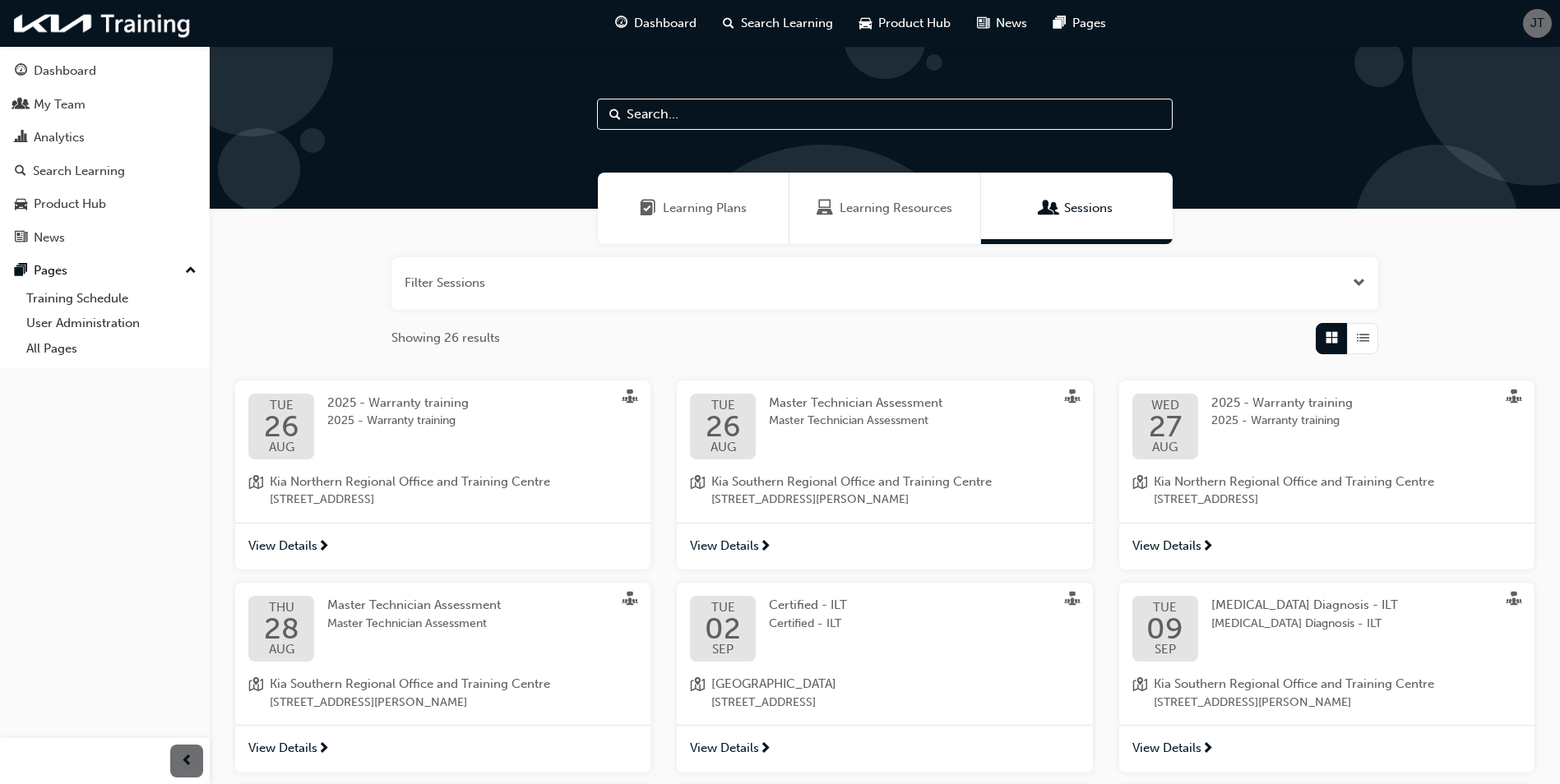
click at [303, 545] on span "View Details" at bounding box center [283, 546] width 69 height 19
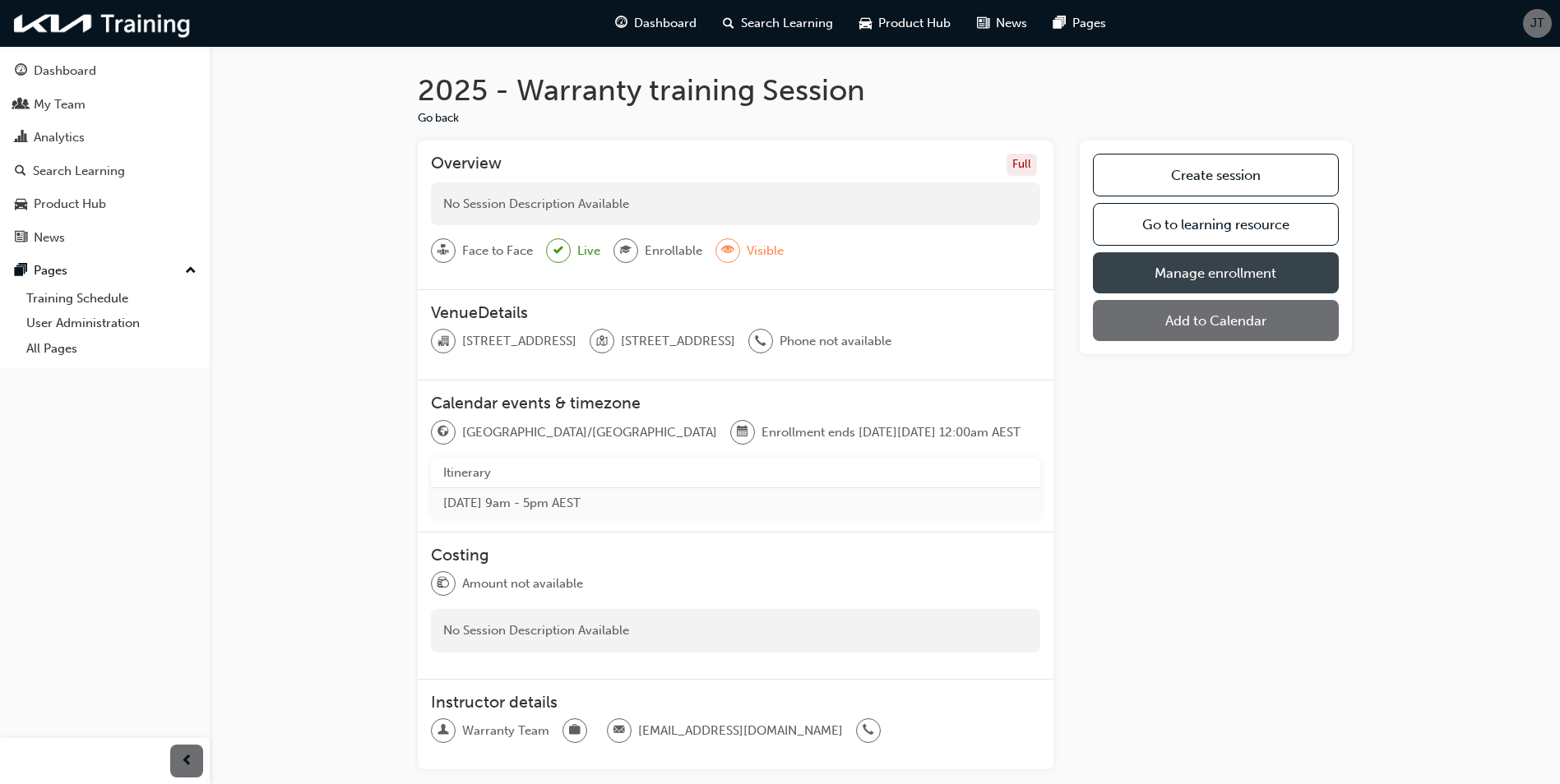
click at [1161, 276] on link "Manage enrollment" at bounding box center [1215, 273] width 246 height 41
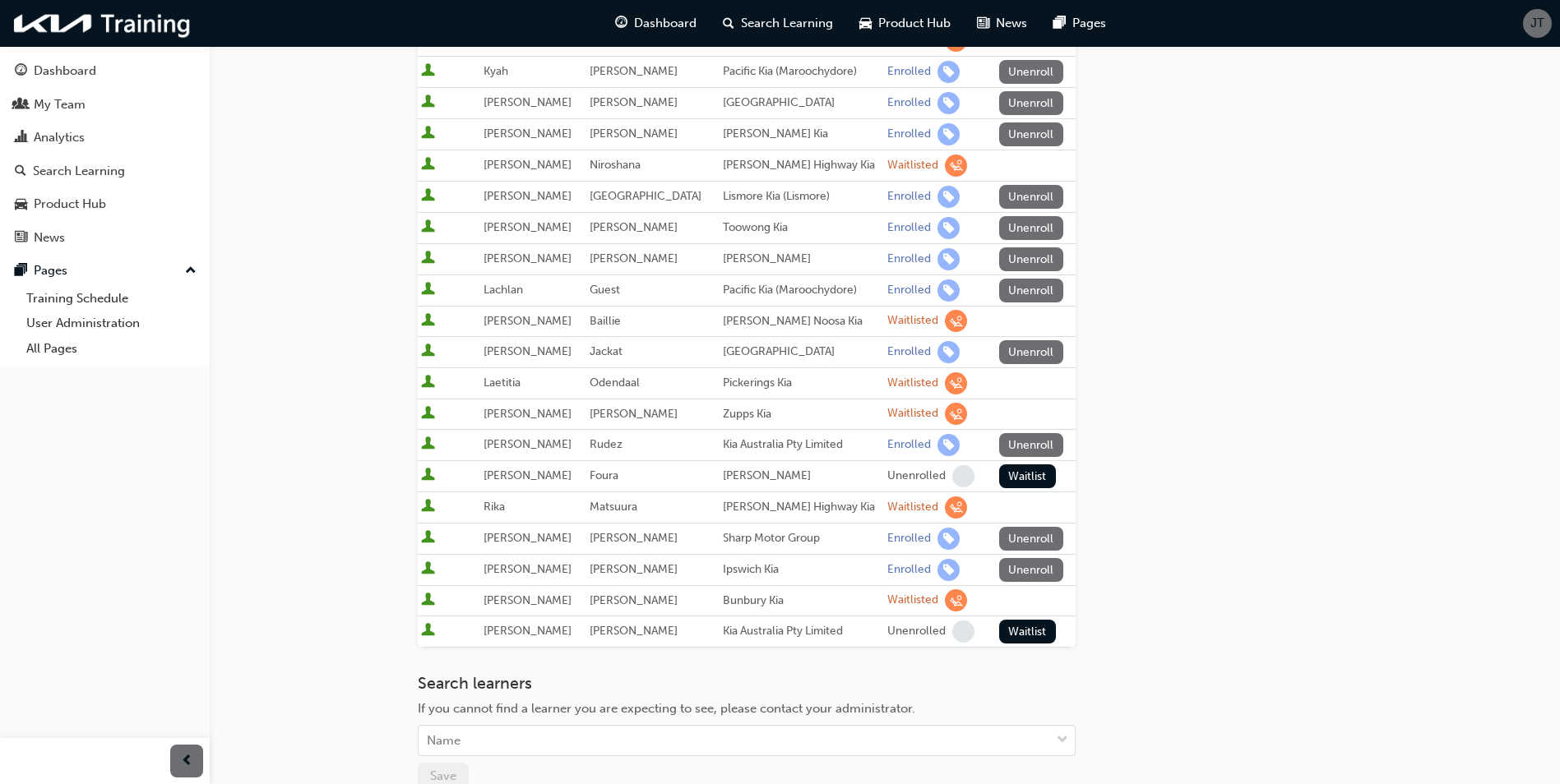
scroll to position [637, 0]
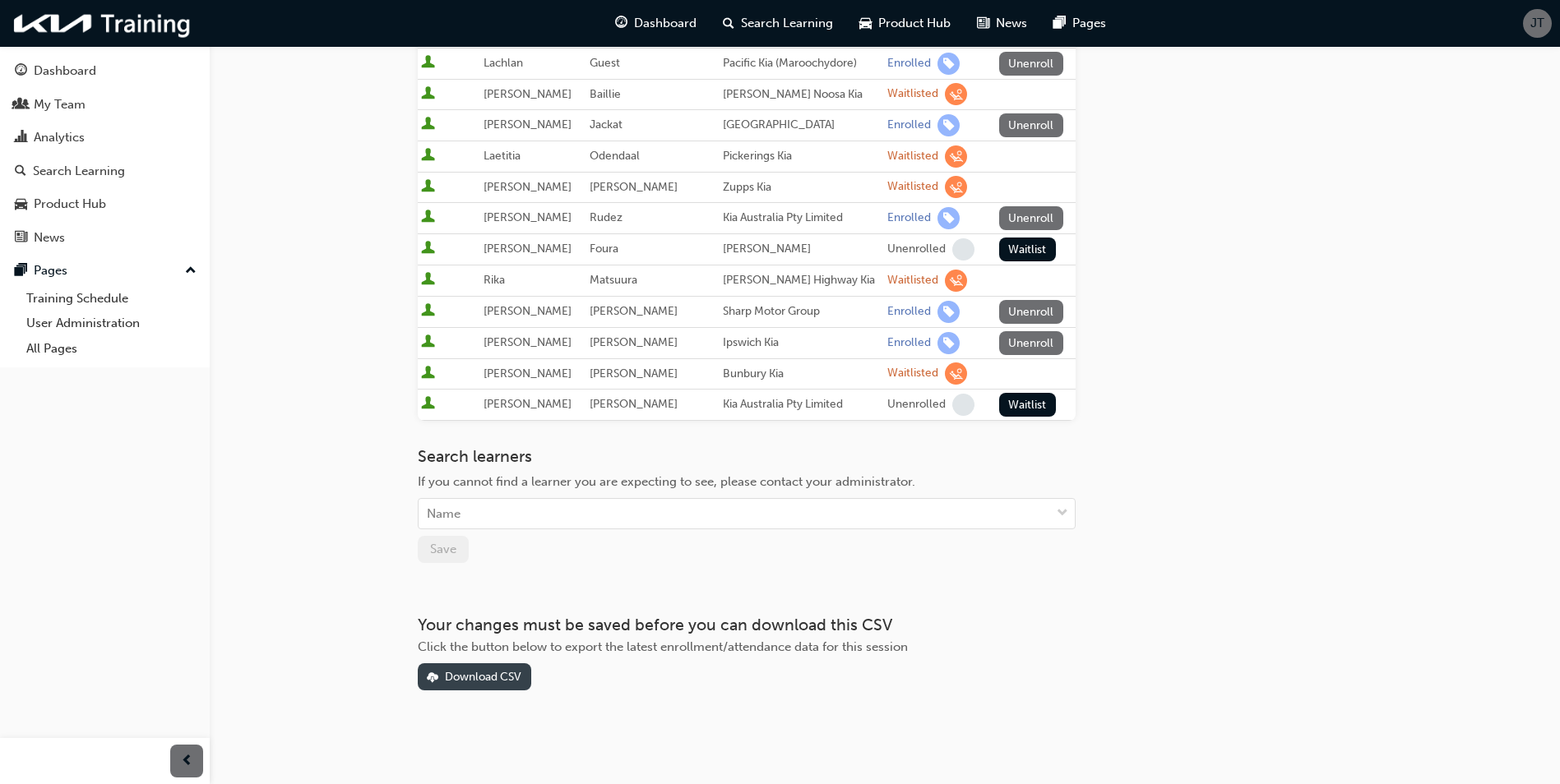
click at [460, 676] on div "Download CSV" at bounding box center [483, 677] width 77 height 14
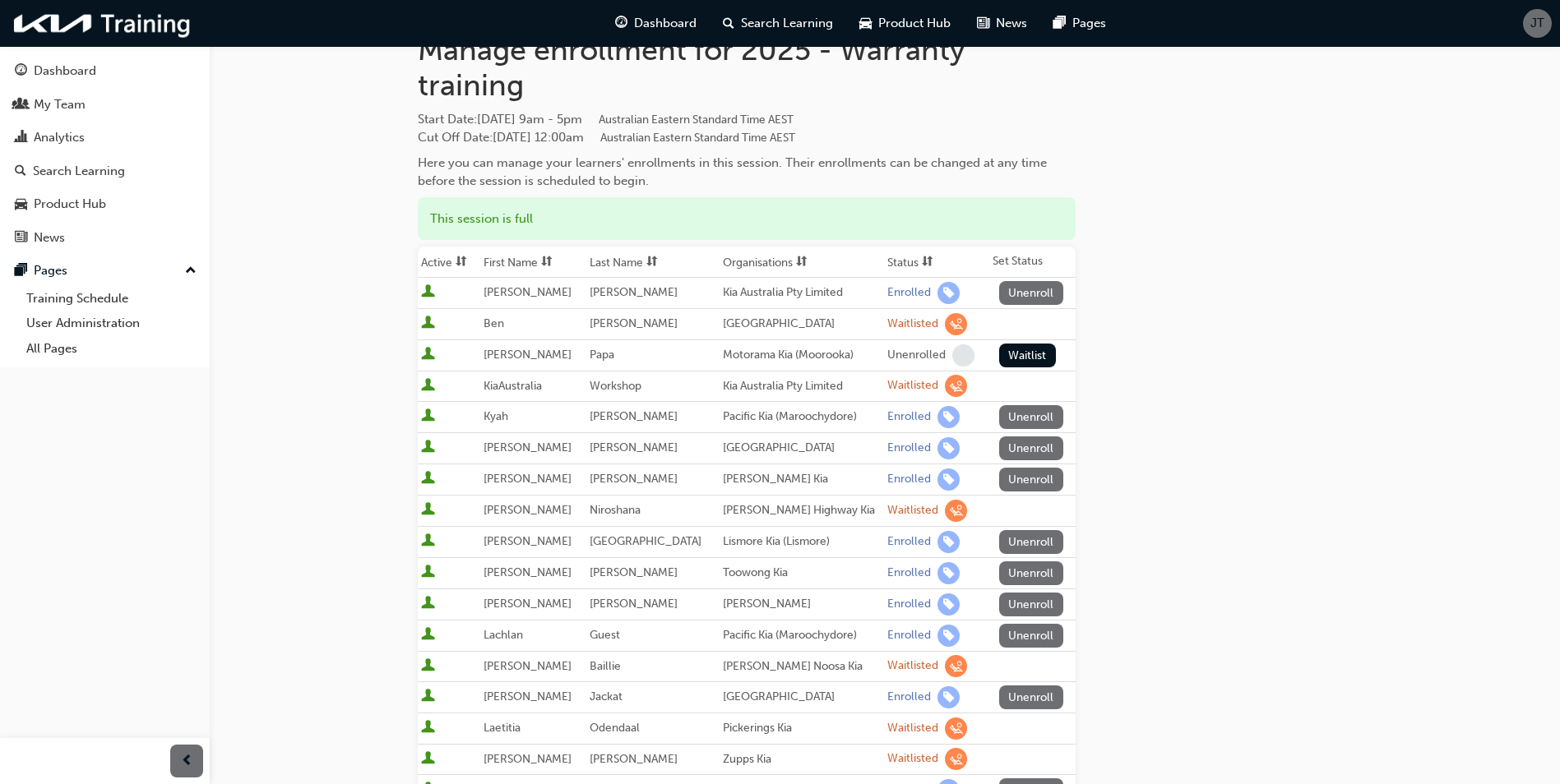
scroll to position [0, 0]
